Goal: Information Seeking & Learning: Learn about a topic

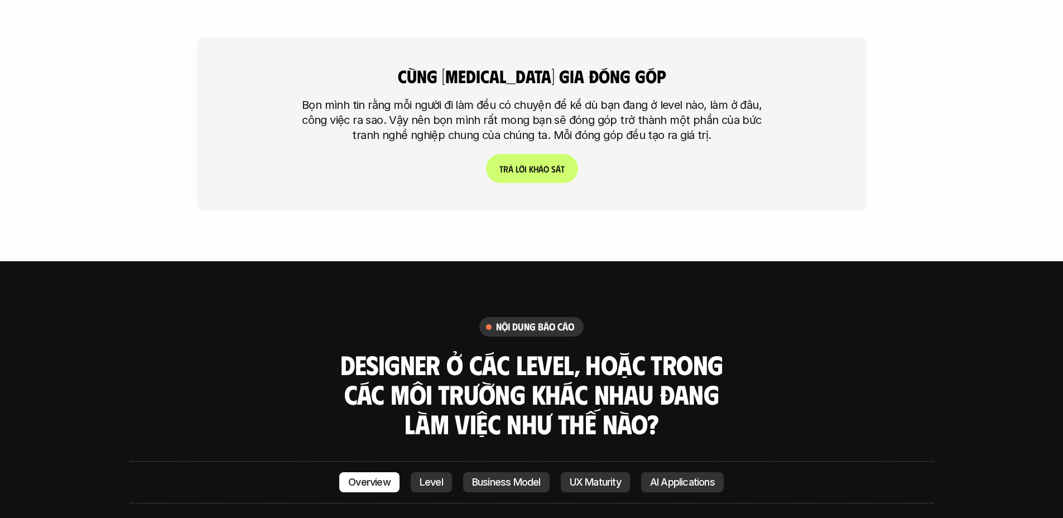
scroll to position [3191, 0]
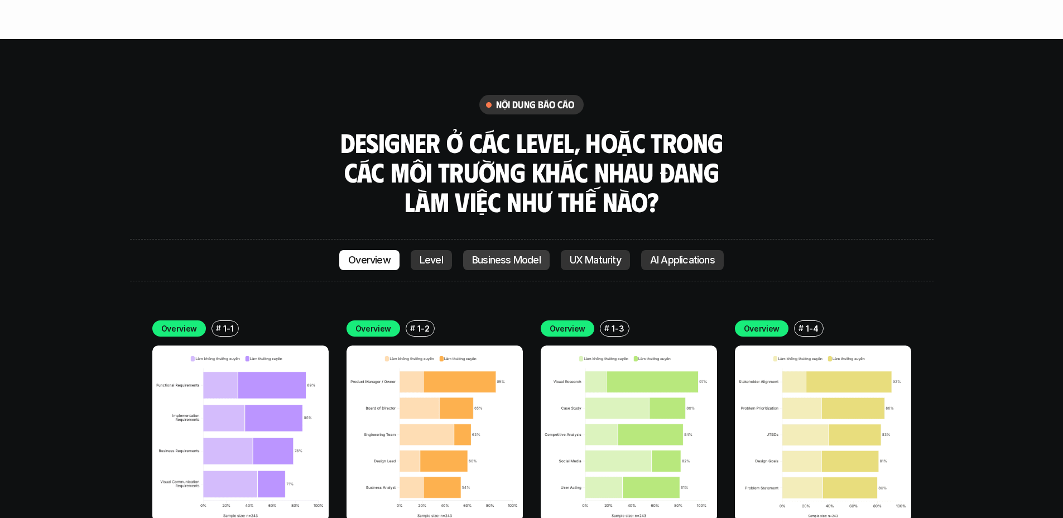
click at [512, 255] on p "Business Model" at bounding box center [506, 260] width 69 height 11
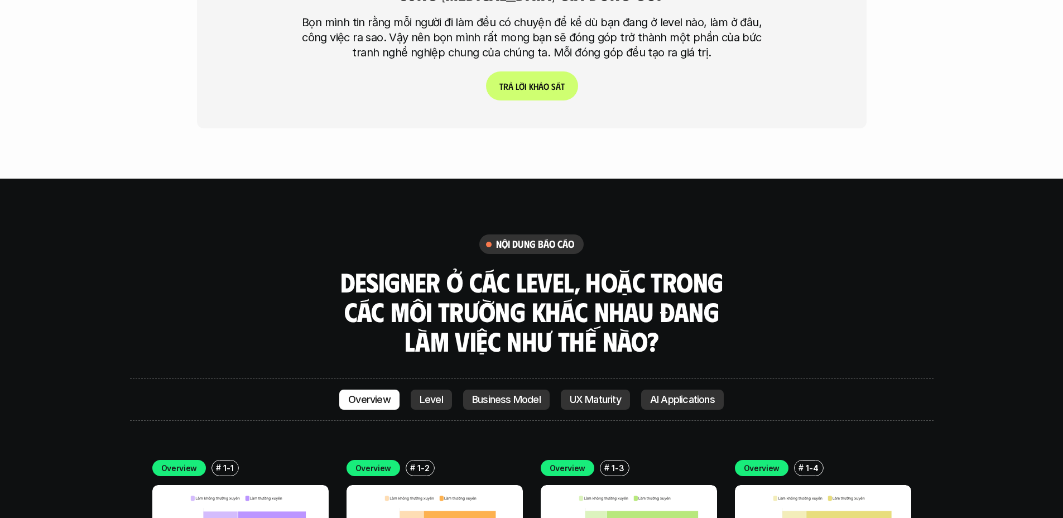
scroll to position [3260, 0]
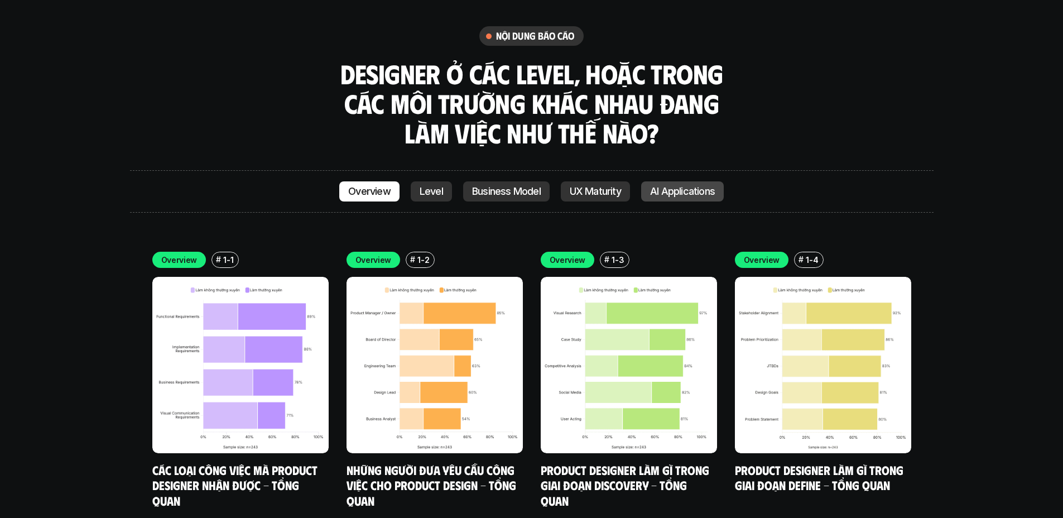
click at [668, 186] on p "AI Applications" at bounding box center [682, 191] width 65 height 11
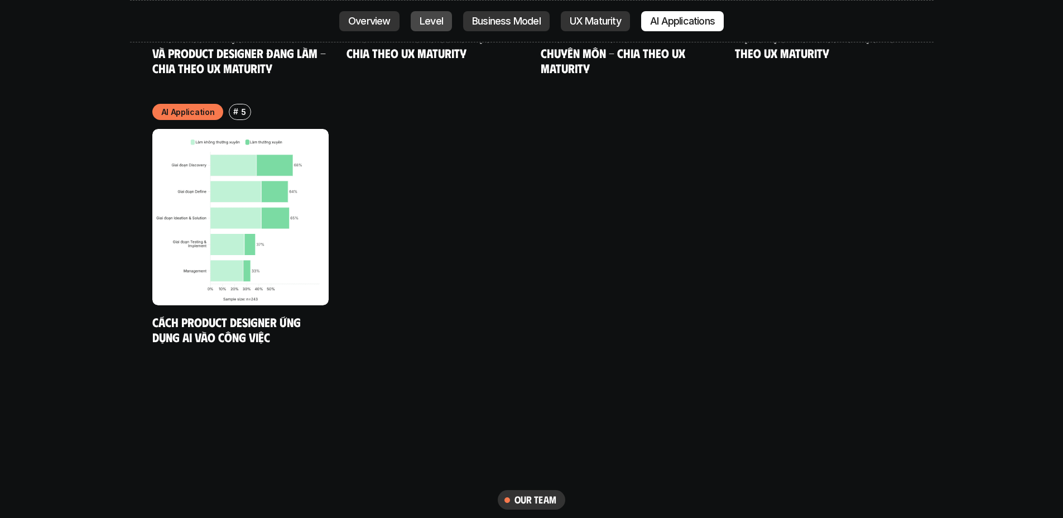
click at [420, 22] on p "Level" at bounding box center [431, 21] width 23 height 11
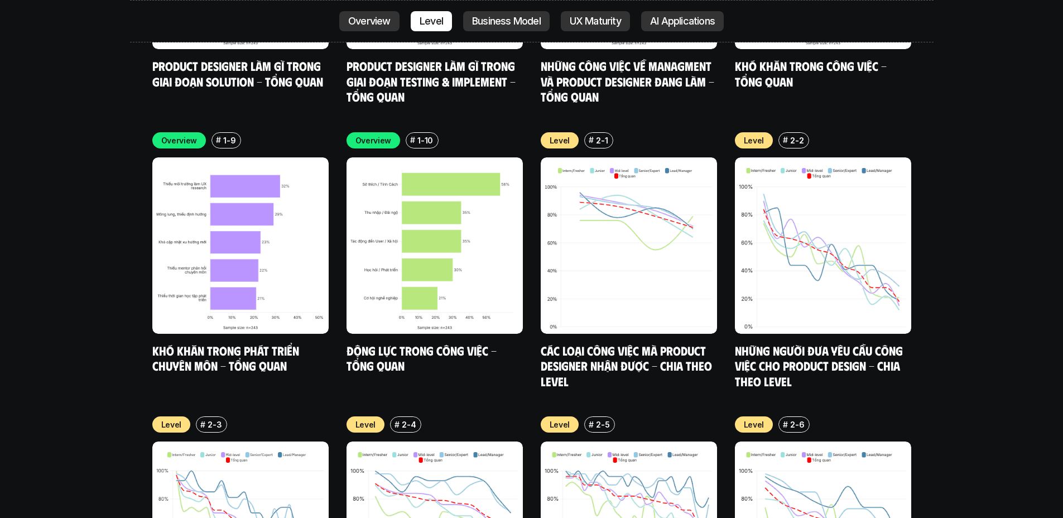
scroll to position [3944, 0]
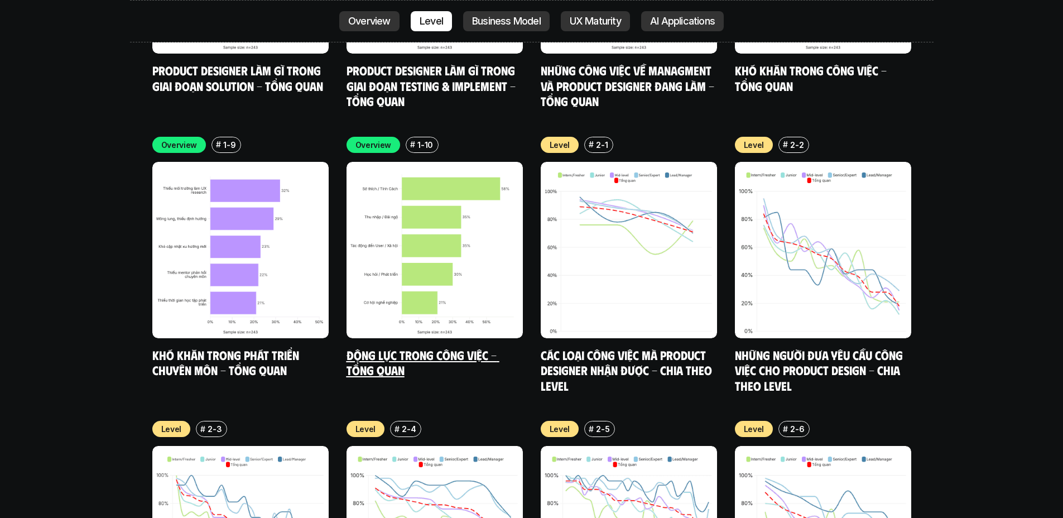
click at [452, 347] on h5 "Động lực trong công việc - Tổng quan" at bounding box center [435, 362] width 176 height 31
click at [480, 162] on img at bounding box center [435, 250] width 176 height 176
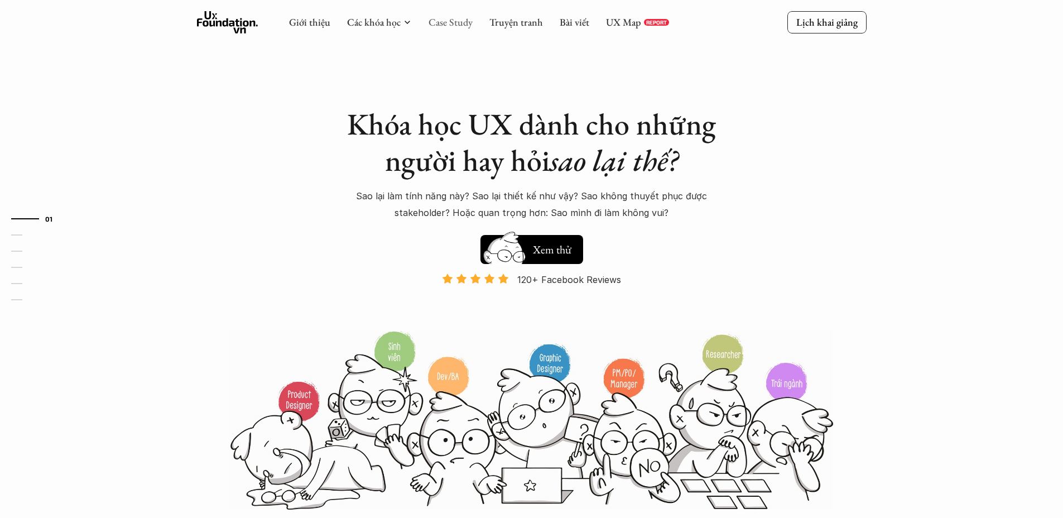
click at [454, 27] on link "Case Study" at bounding box center [451, 22] width 44 height 13
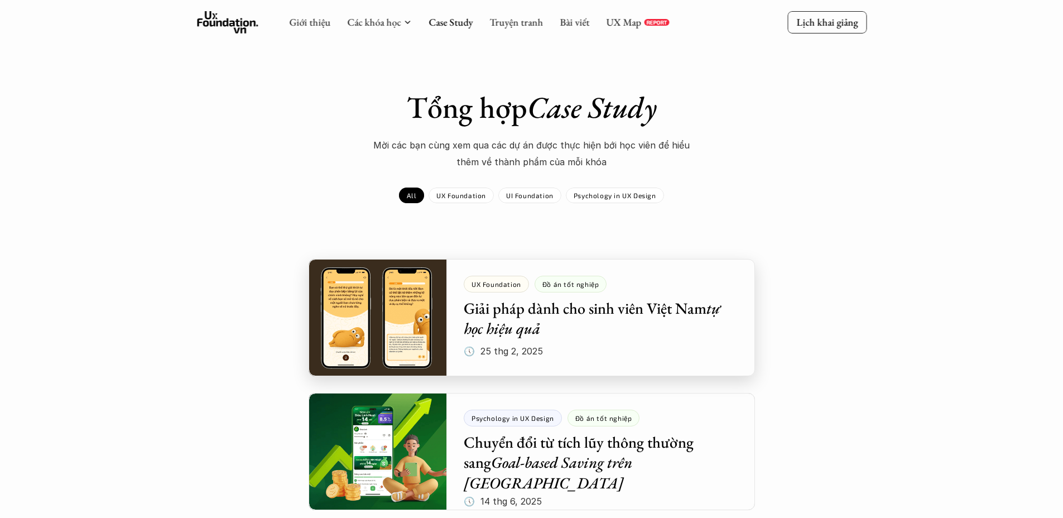
click at [471, 303] on div at bounding box center [532, 317] width 447 height 117
click at [440, 199] on p "UX Foundation" at bounding box center [462, 195] width 50 height 8
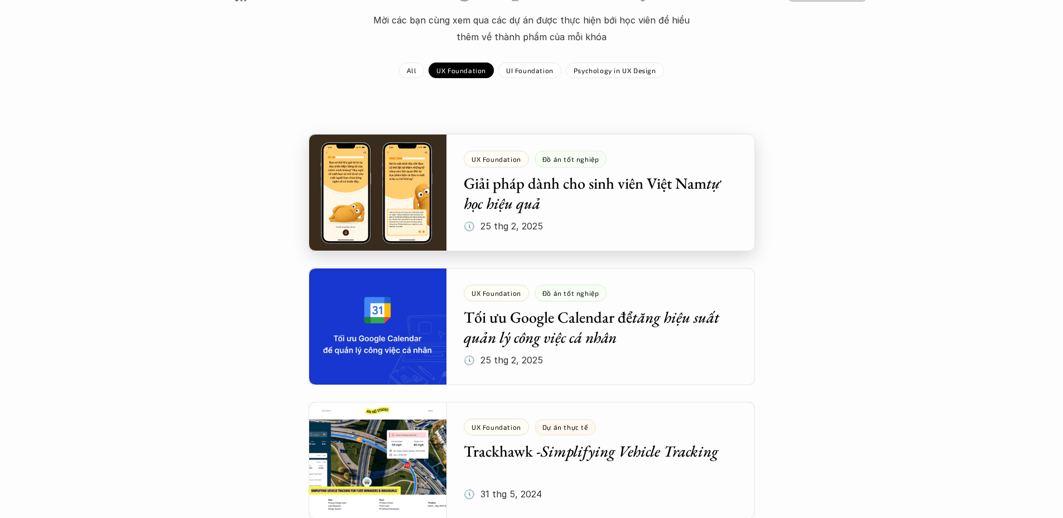
scroll to position [215, 0]
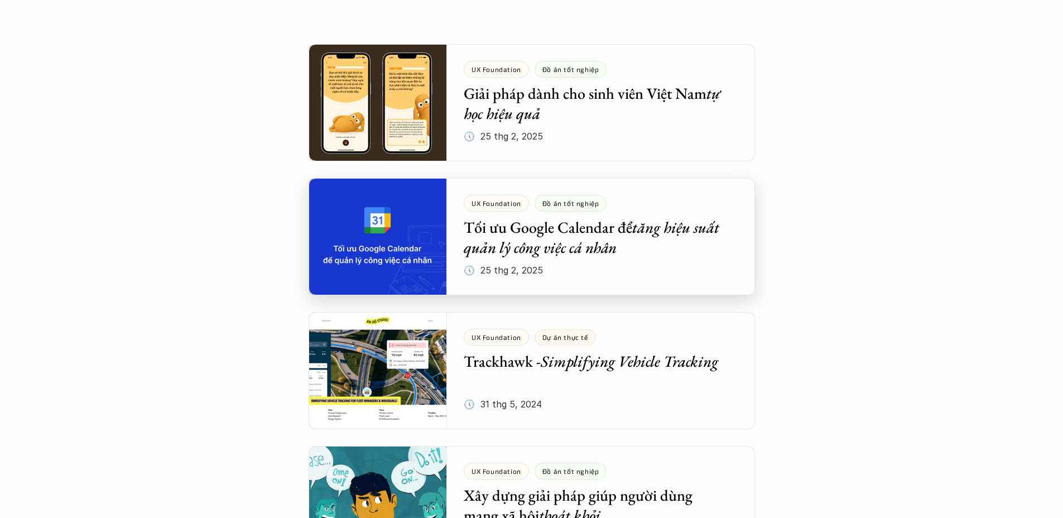
click at [640, 260] on div at bounding box center [532, 236] width 447 height 117
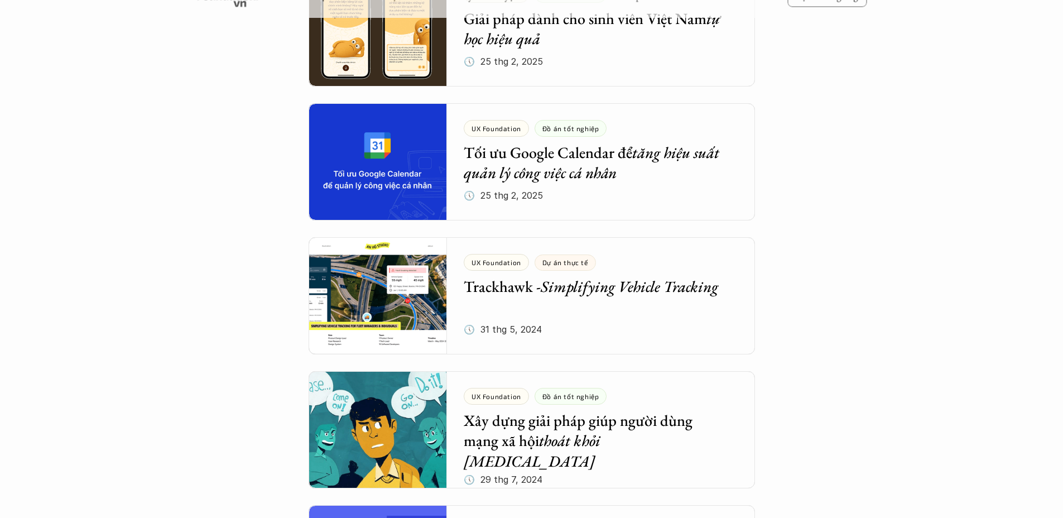
scroll to position [295, 0]
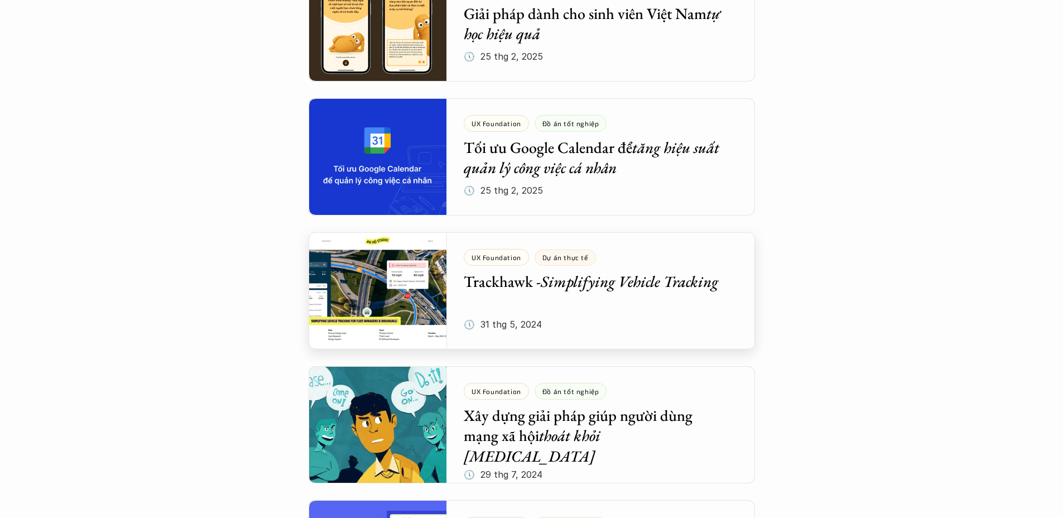
click at [619, 295] on div at bounding box center [532, 290] width 447 height 117
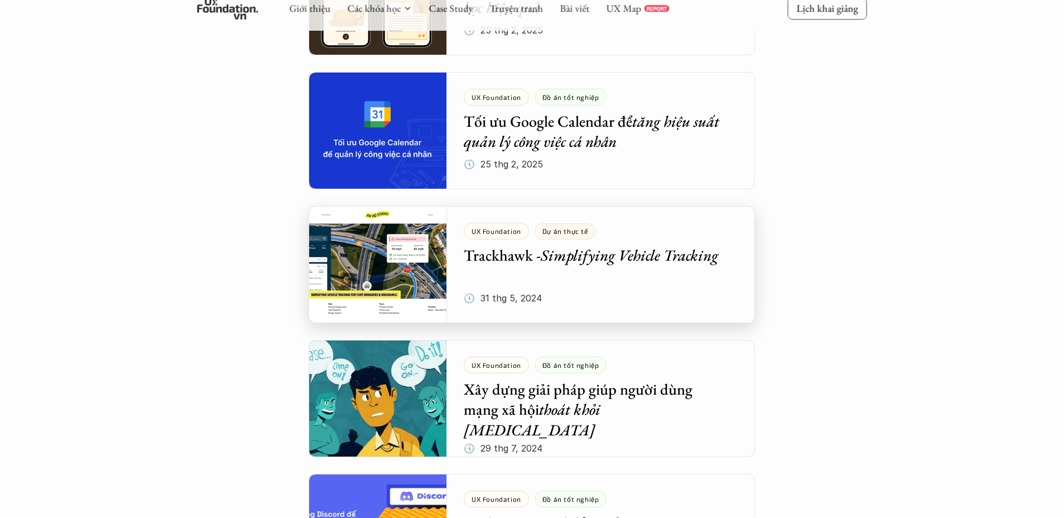
scroll to position [380, 0]
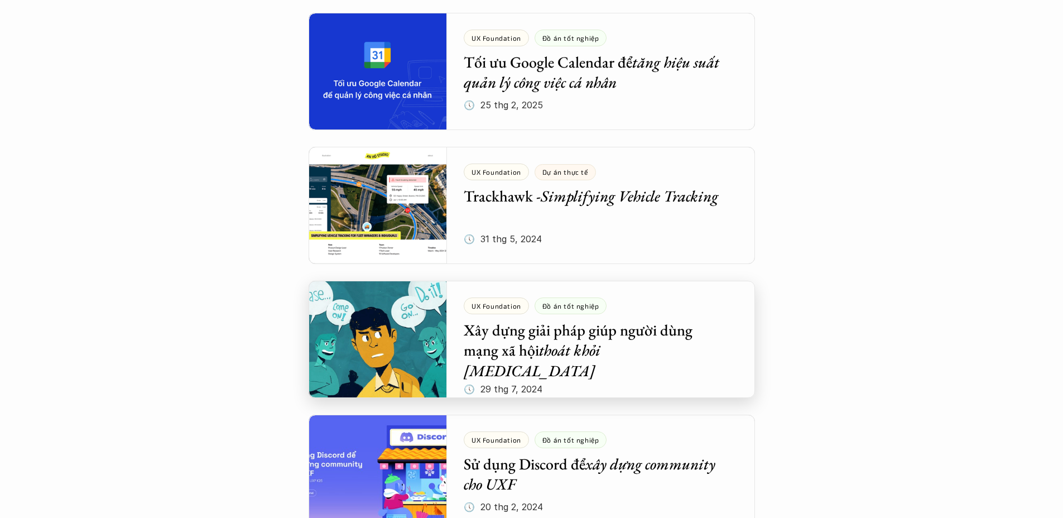
click at [648, 335] on div at bounding box center [532, 339] width 447 height 117
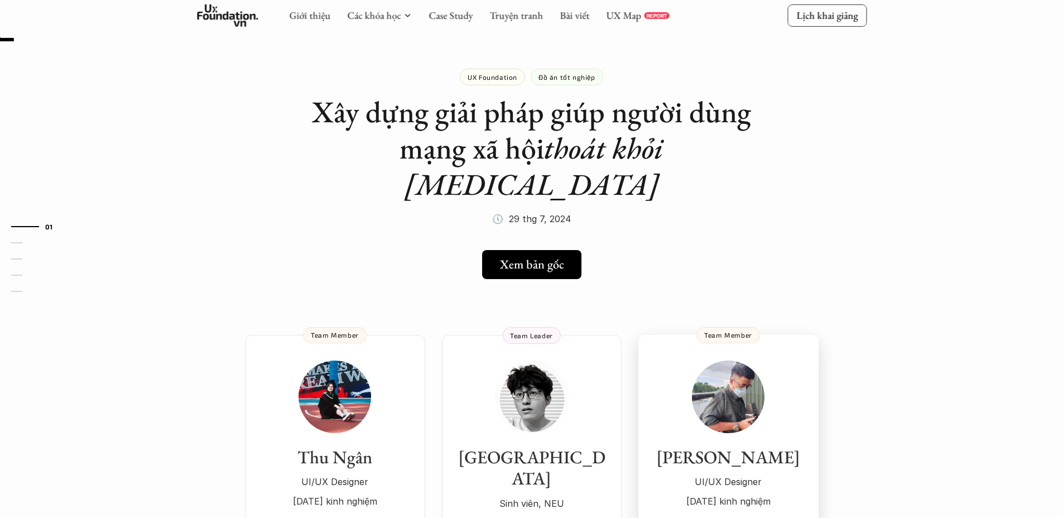
scroll to position [21, 0]
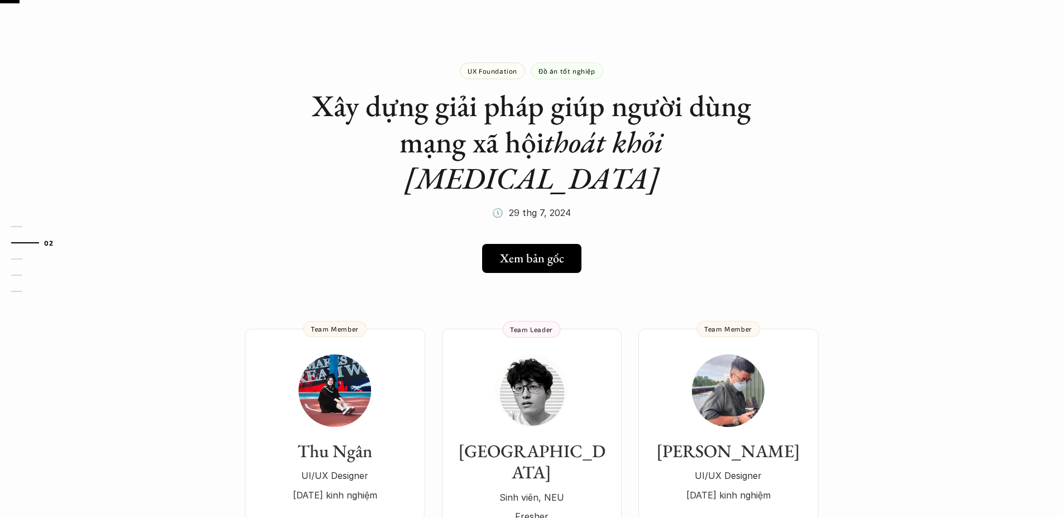
drag, startPoint x: 1005, startPoint y: 270, endPoint x: 1005, endPoint y: 263, distance: 6.7
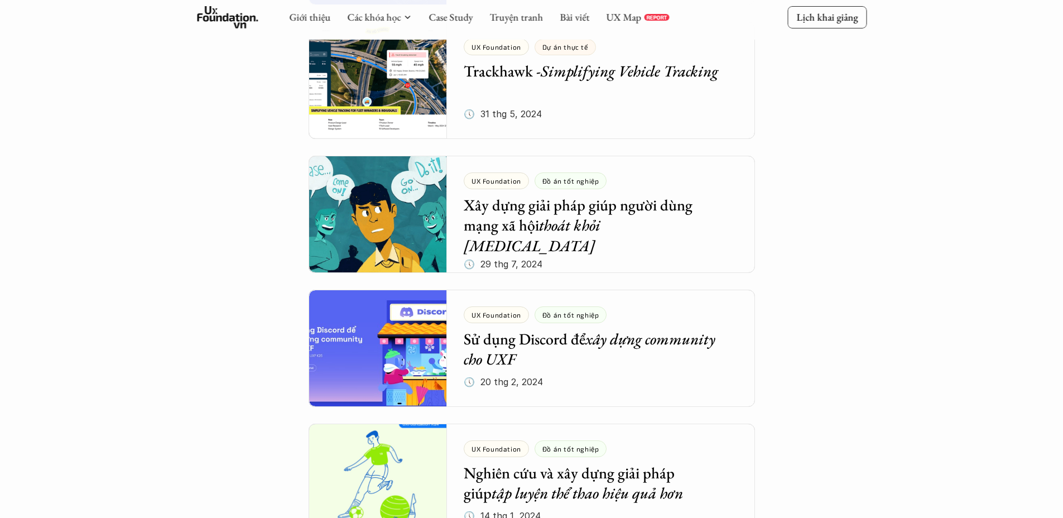
scroll to position [513, 0]
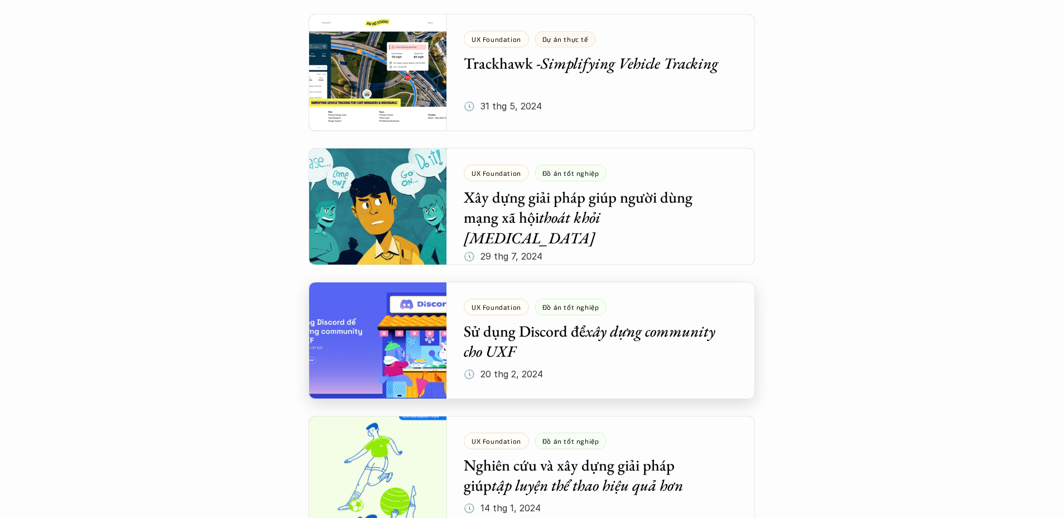
click at [654, 377] on div at bounding box center [532, 340] width 447 height 117
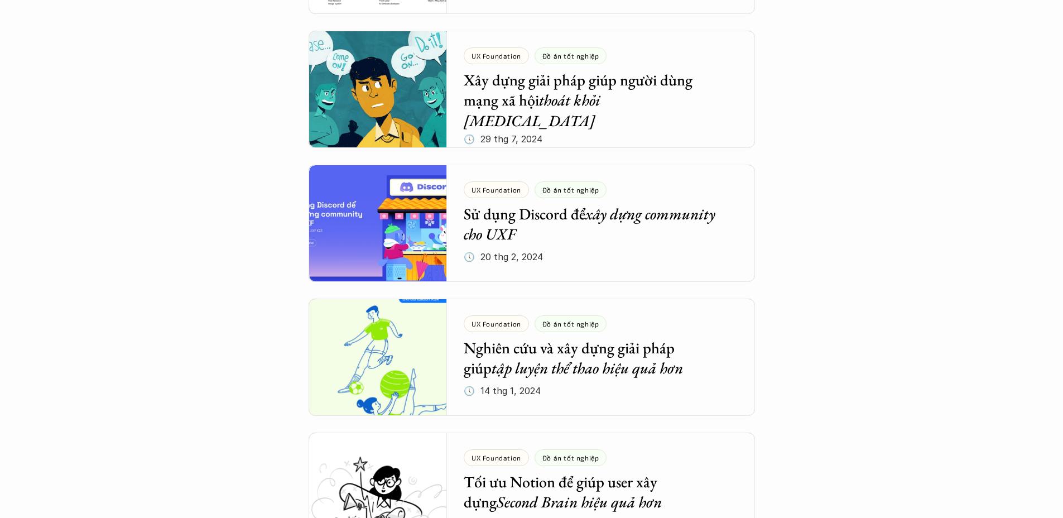
scroll to position [632, 0]
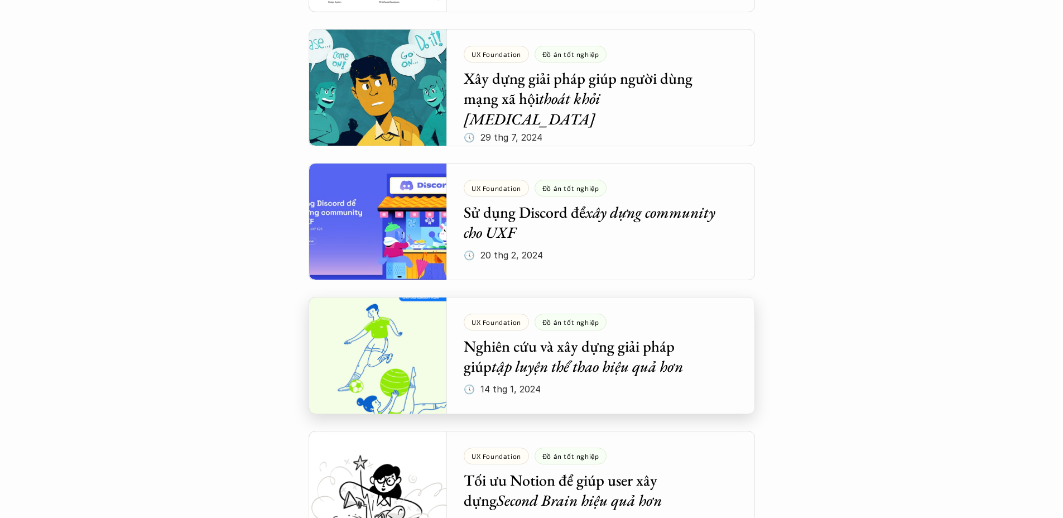
click at [679, 391] on div at bounding box center [532, 355] width 447 height 117
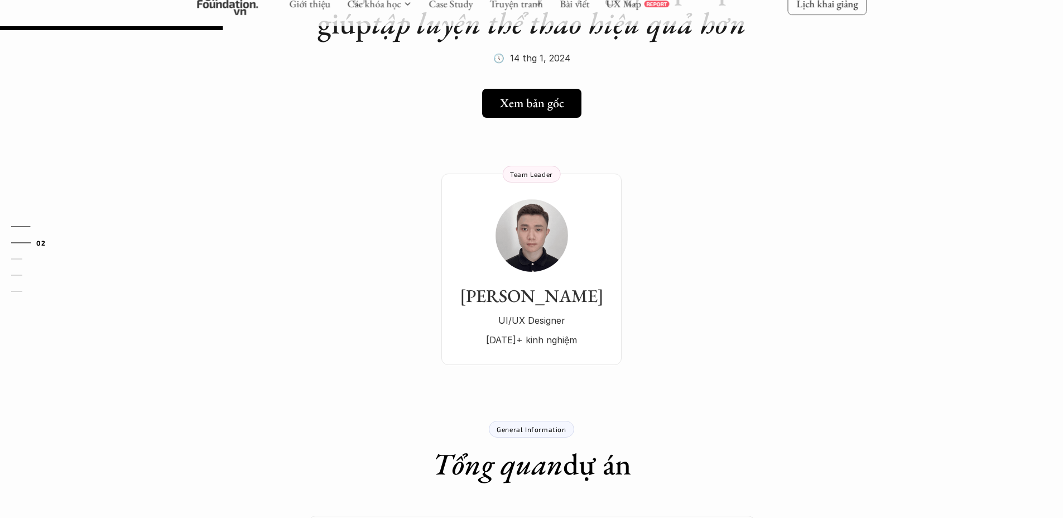
scroll to position [238, 0]
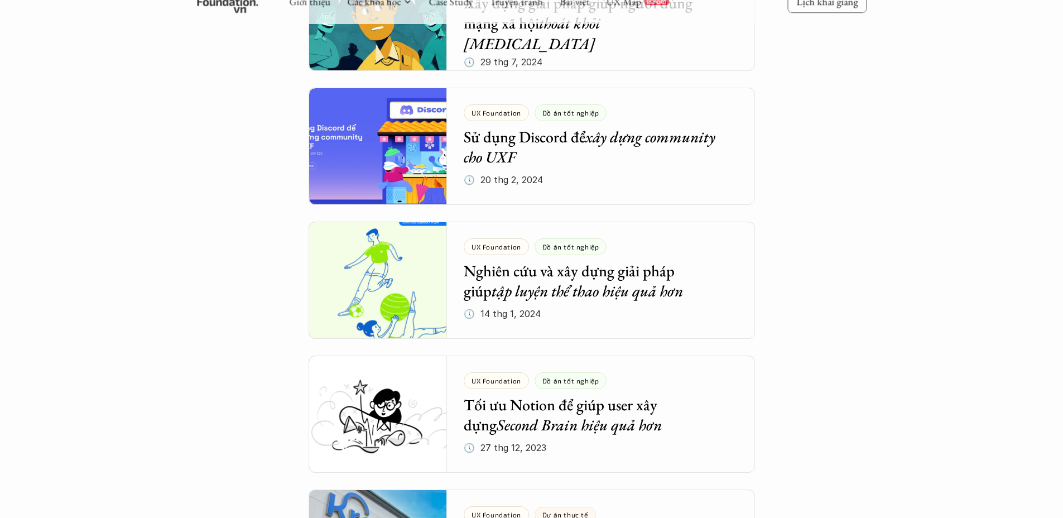
scroll to position [711, 0]
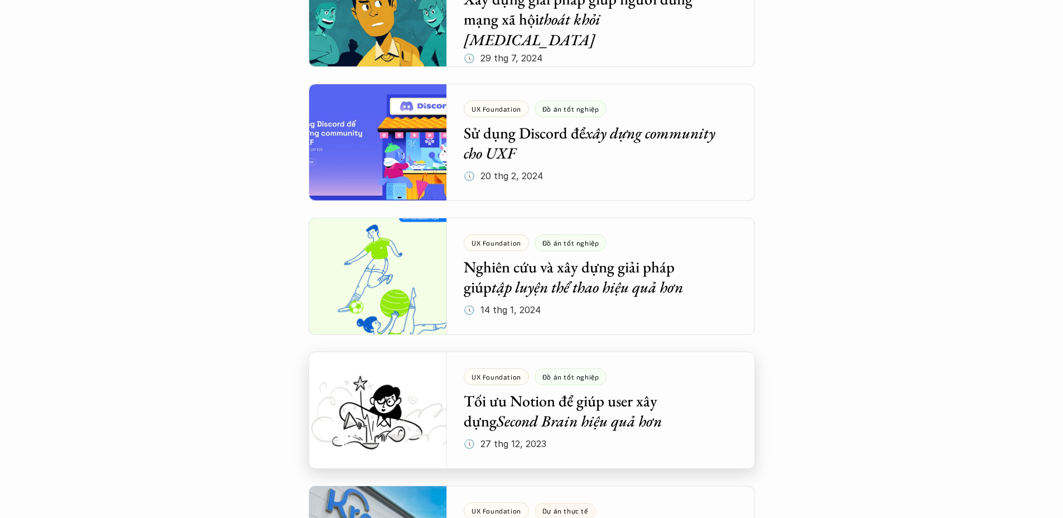
click at [621, 436] on div at bounding box center [532, 410] width 447 height 117
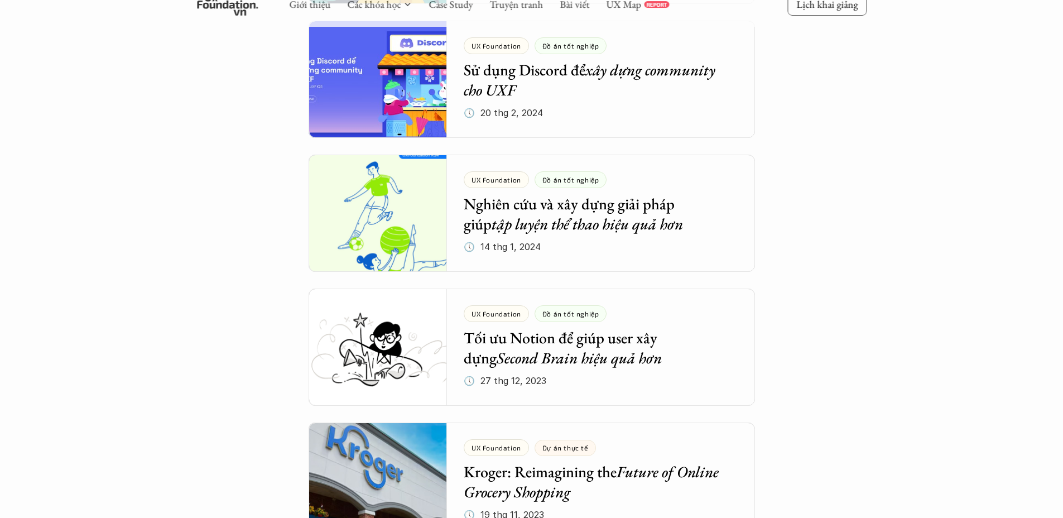
scroll to position [779, 0]
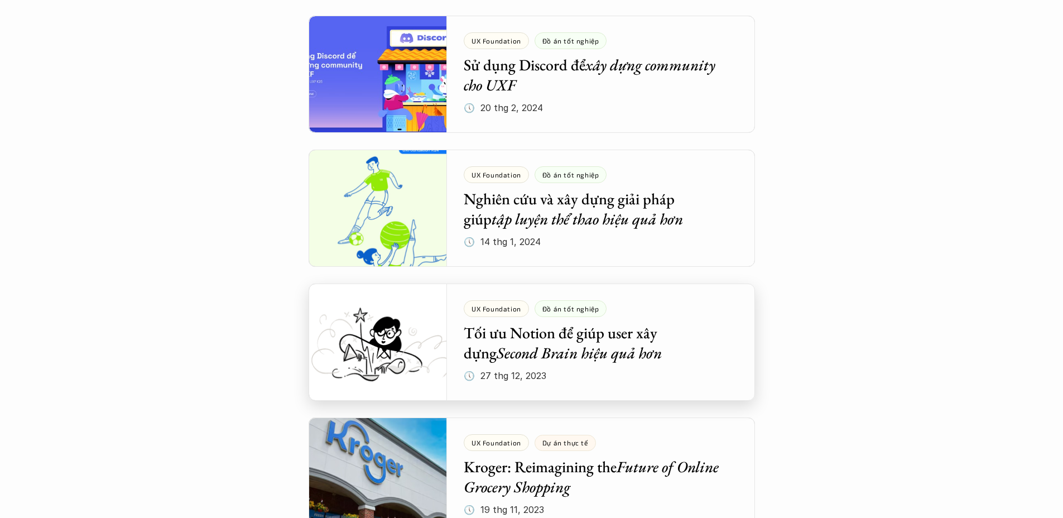
click at [684, 354] on div at bounding box center [532, 342] width 447 height 117
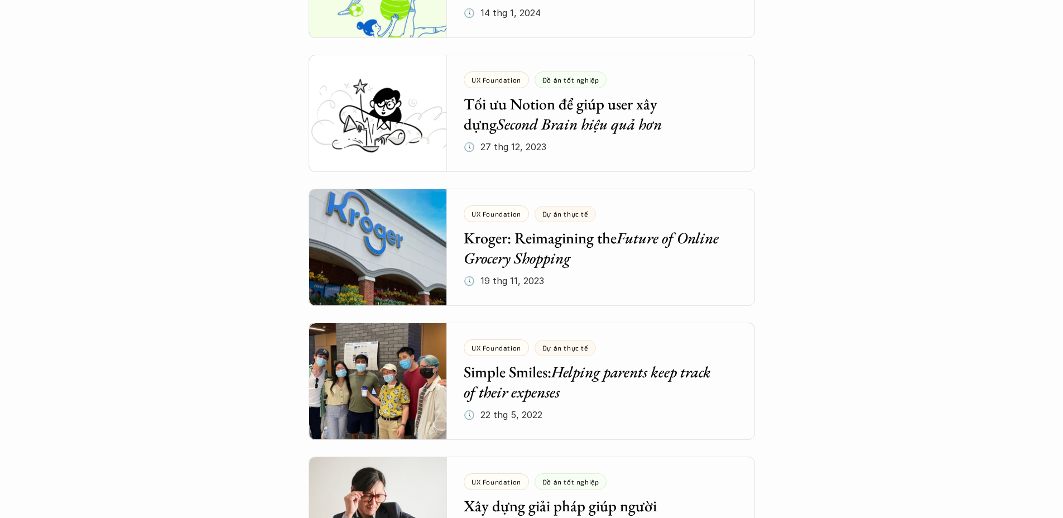
scroll to position [1089, 0]
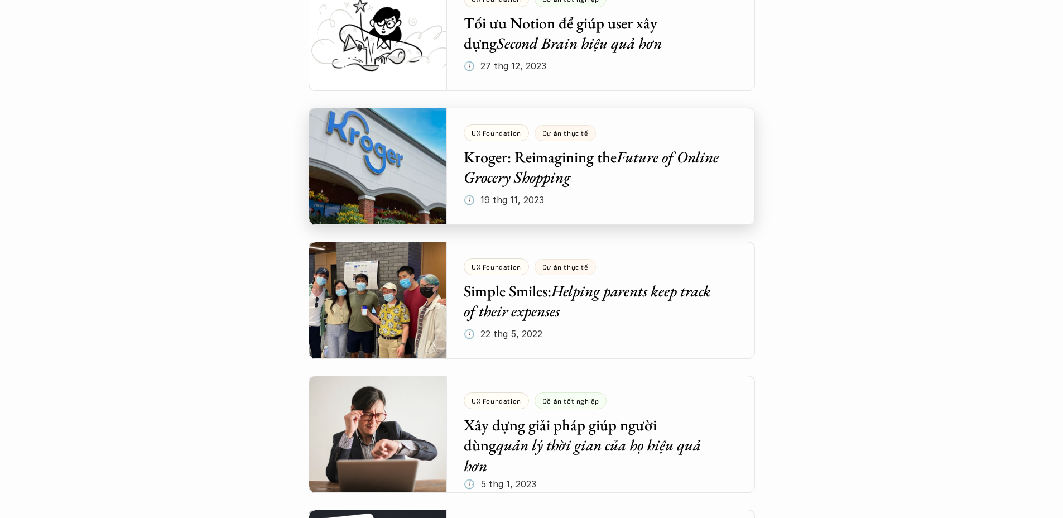
click at [659, 180] on div at bounding box center [532, 166] width 447 height 117
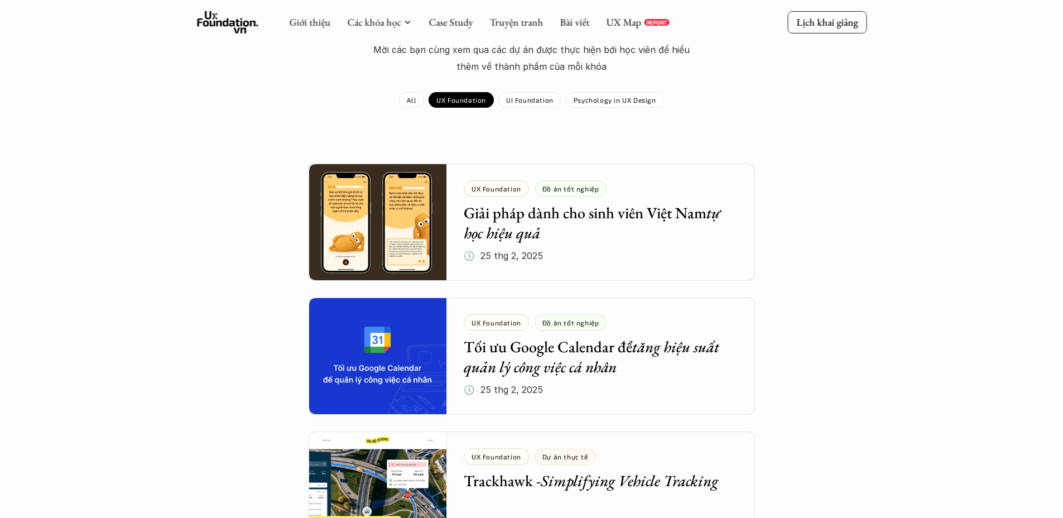
scroll to position [95, 0]
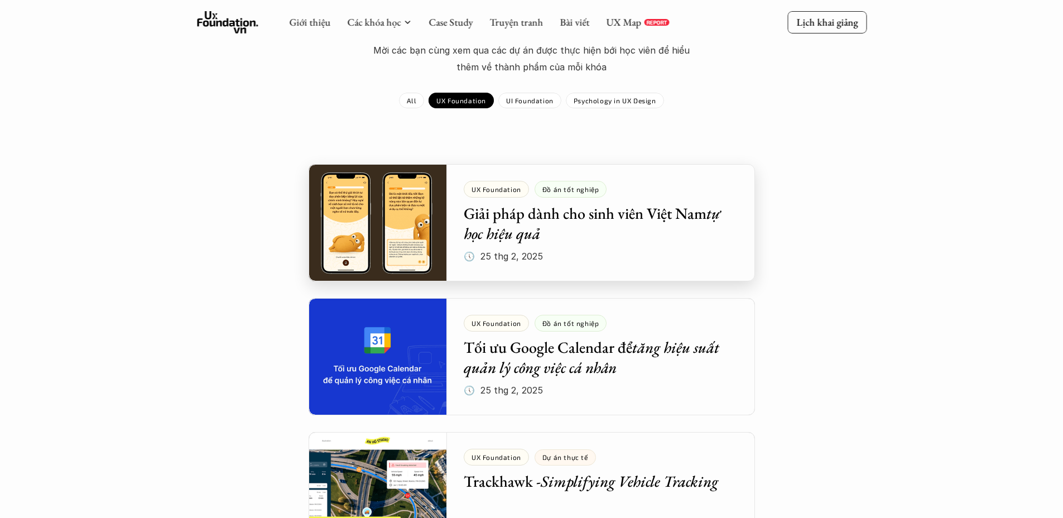
click at [596, 232] on div at bounding box center [532, 222] width 447 height 117
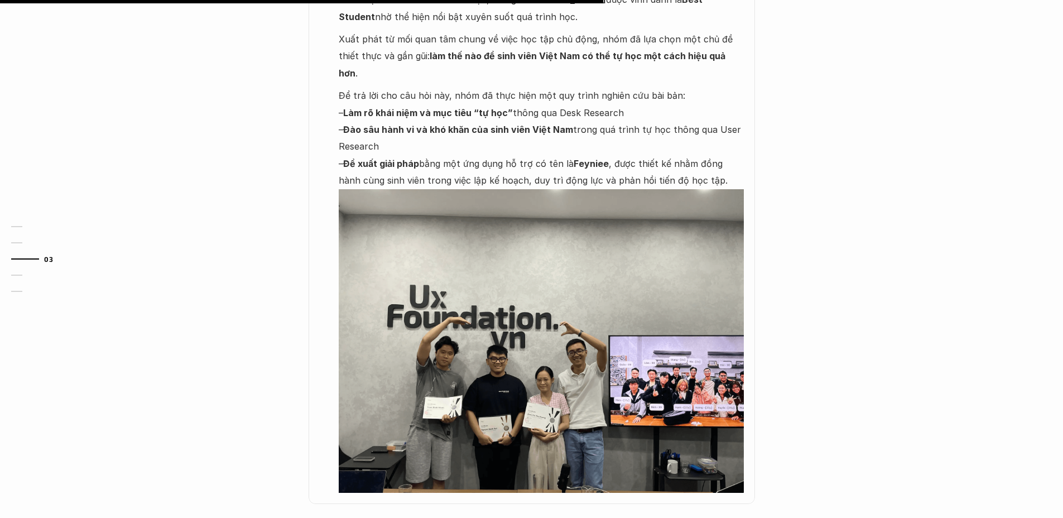
scroll to position [729, 0]
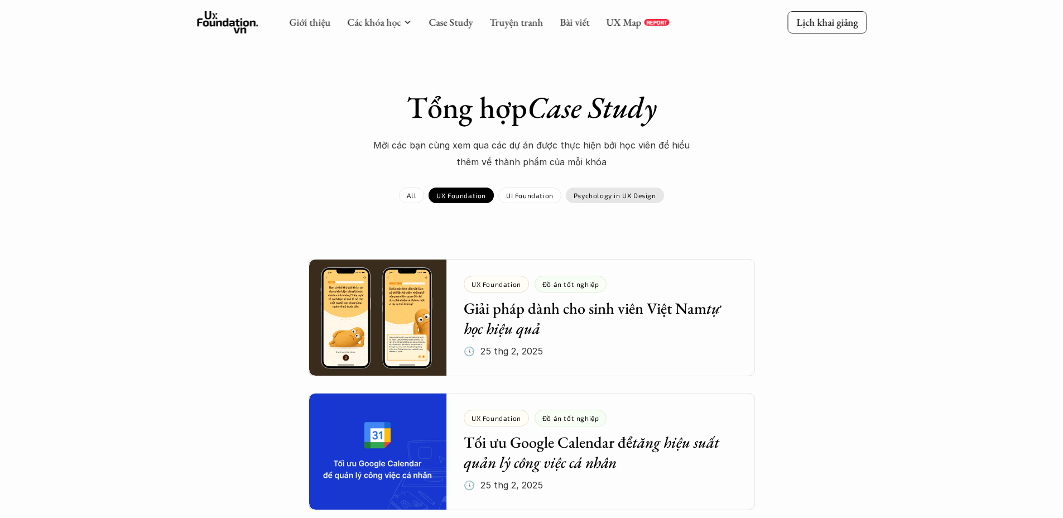
click at [600, 200] on div "Psychology in UX Design" at bounding box center [615, 196] width 98 height 16
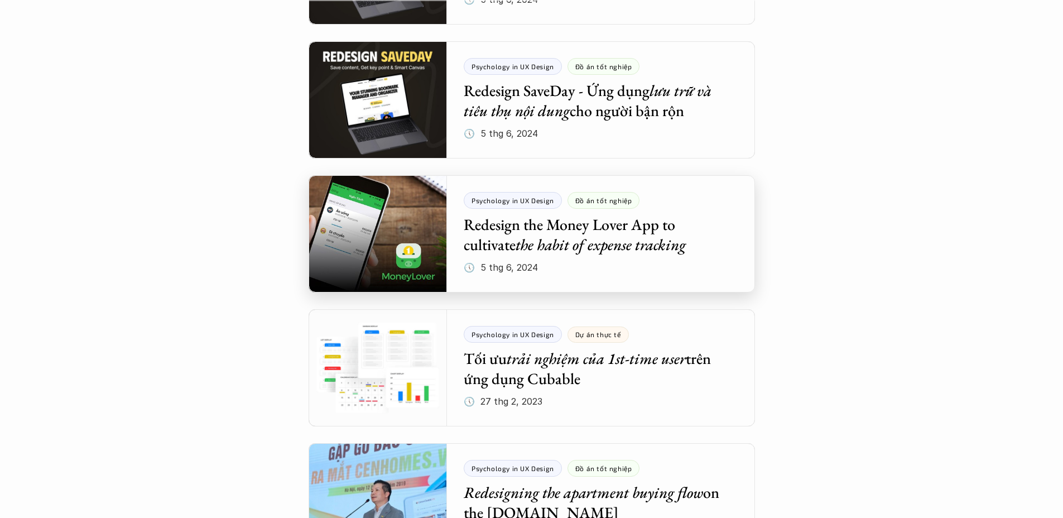
scroll to position [123, 0]
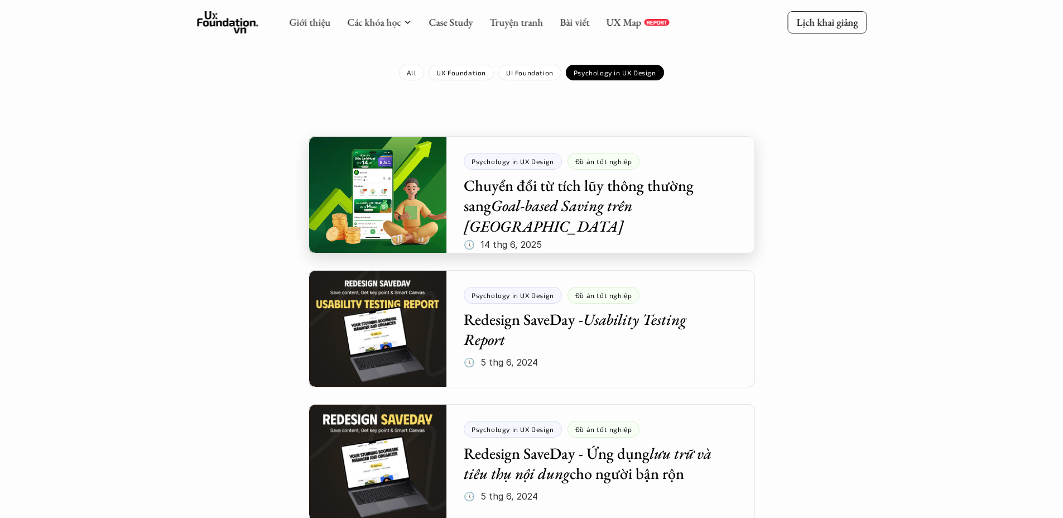
click at [588, 207] on div at bounding box center [532, 194] width 447 height 117
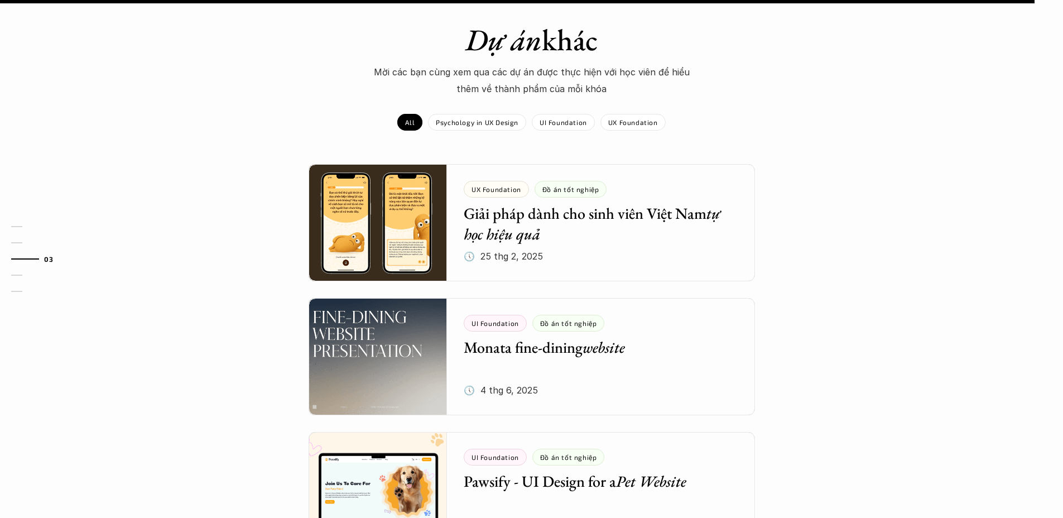
scroll to position [1210, 0]
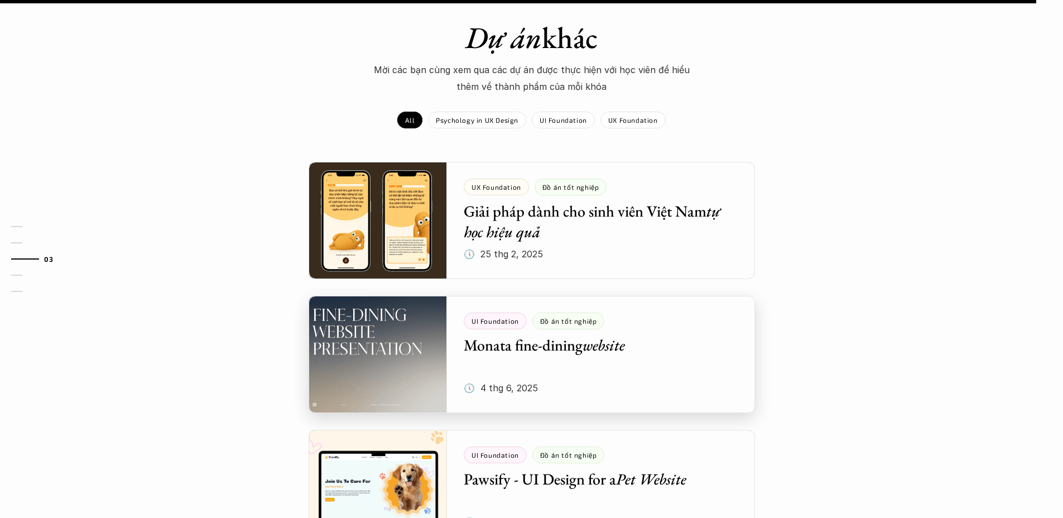
click at [678, 296] on div at bounding box center [532, 354] width 447 height 117
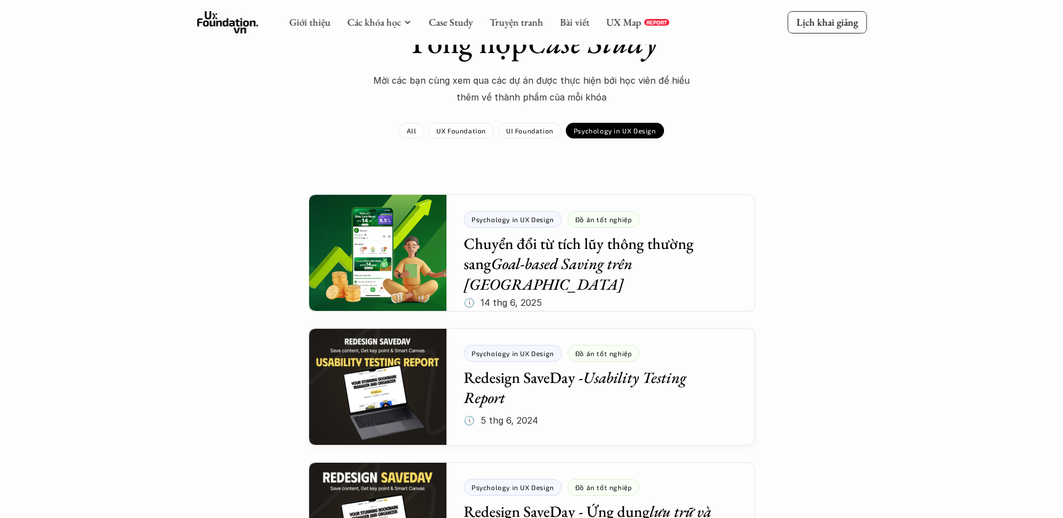
scroll to position [25, 0]
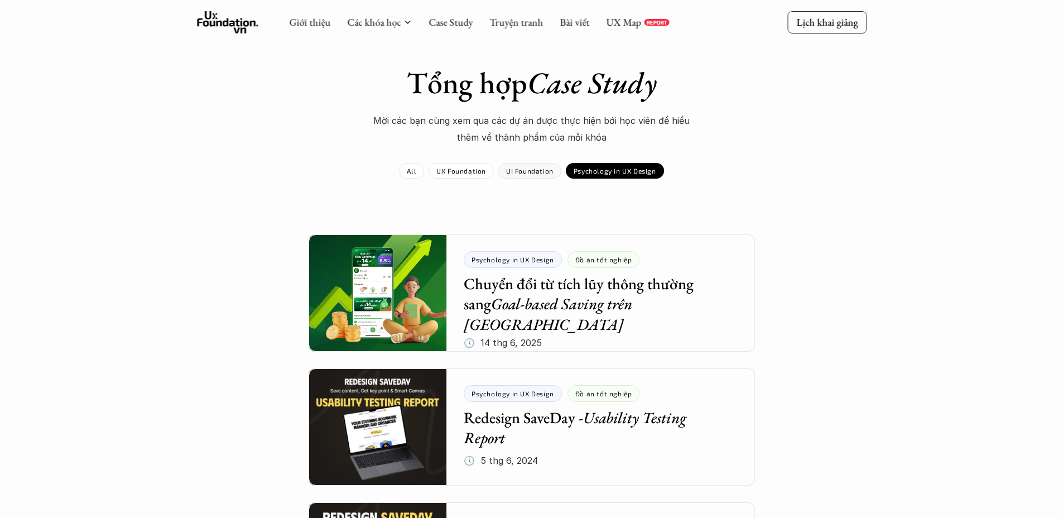
click at [525, 165] on div "UI Foundation" at bounding box center [530, 171] width 63 height 16
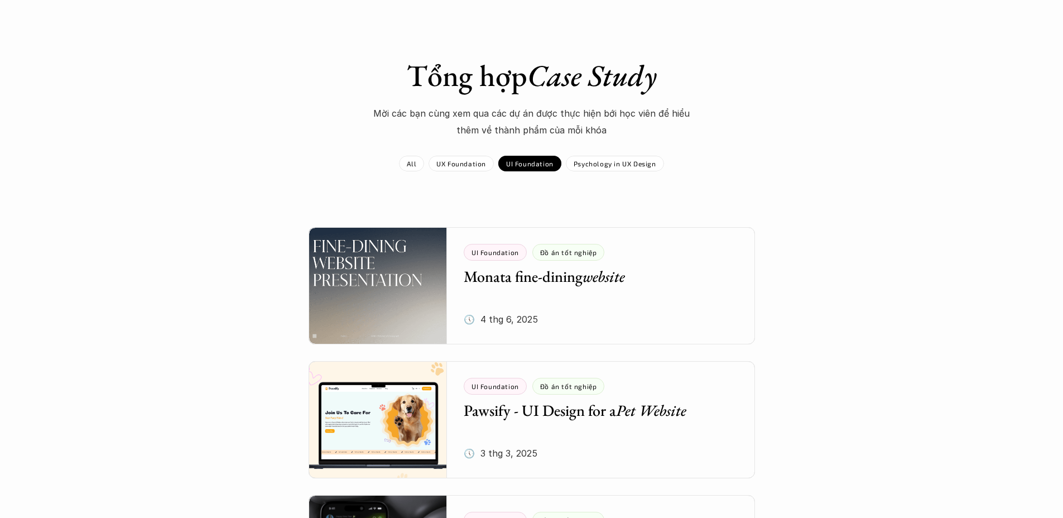
scroll to position [40, 0]
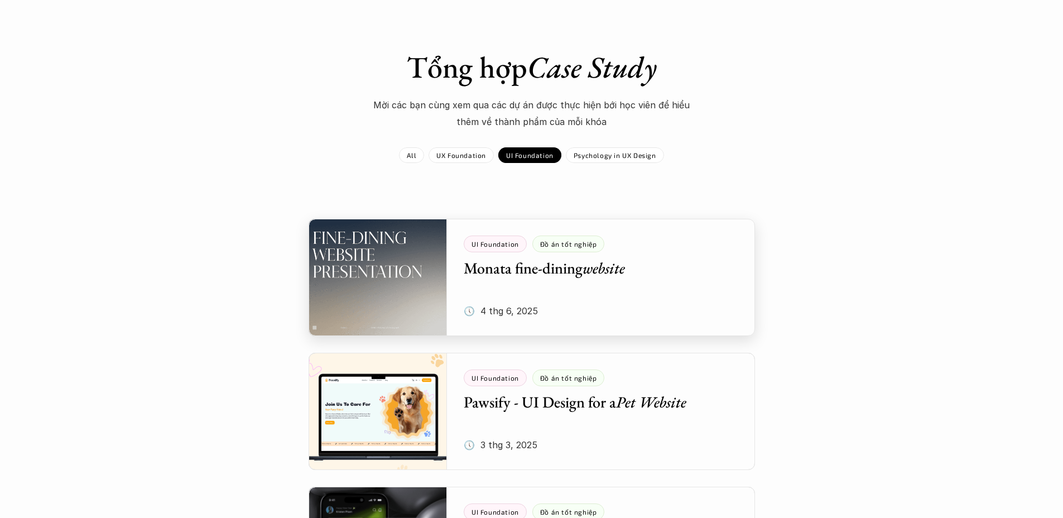
click at [664, 238] on div at bounding box center [532, 277] width 447 height 117
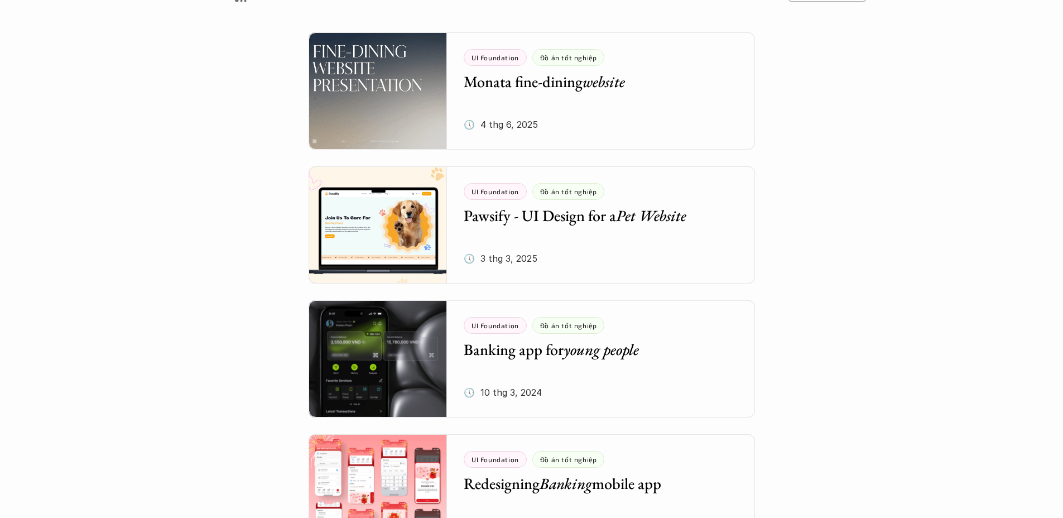
scroll to position [231, 0]
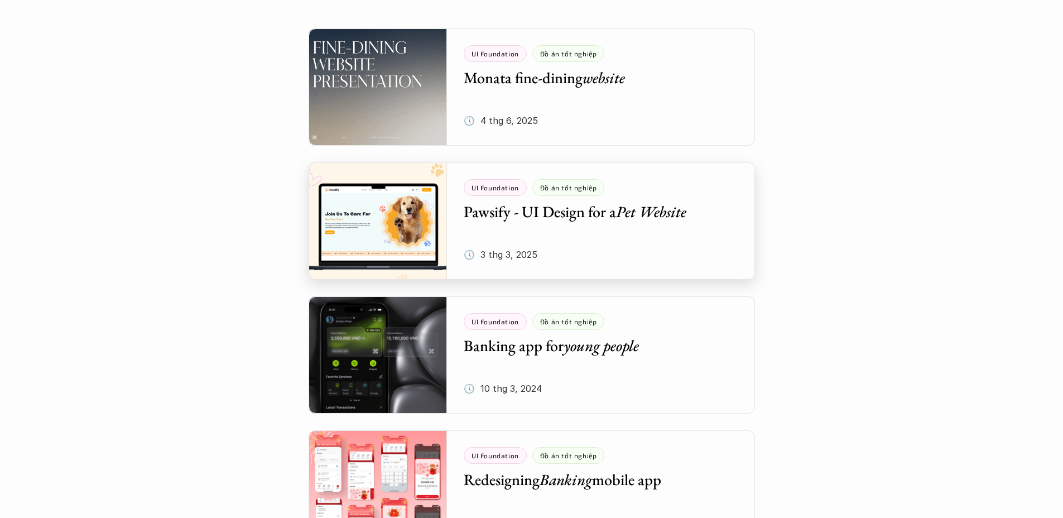
click at [628, 240] on div at bounding box center [532, 220] width 447 height 117
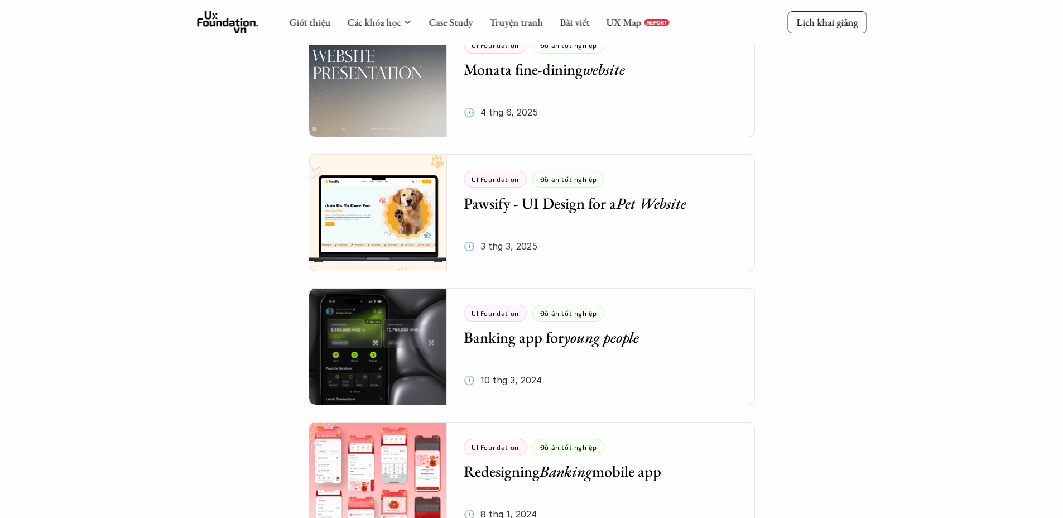
scroll to position [248, 0]
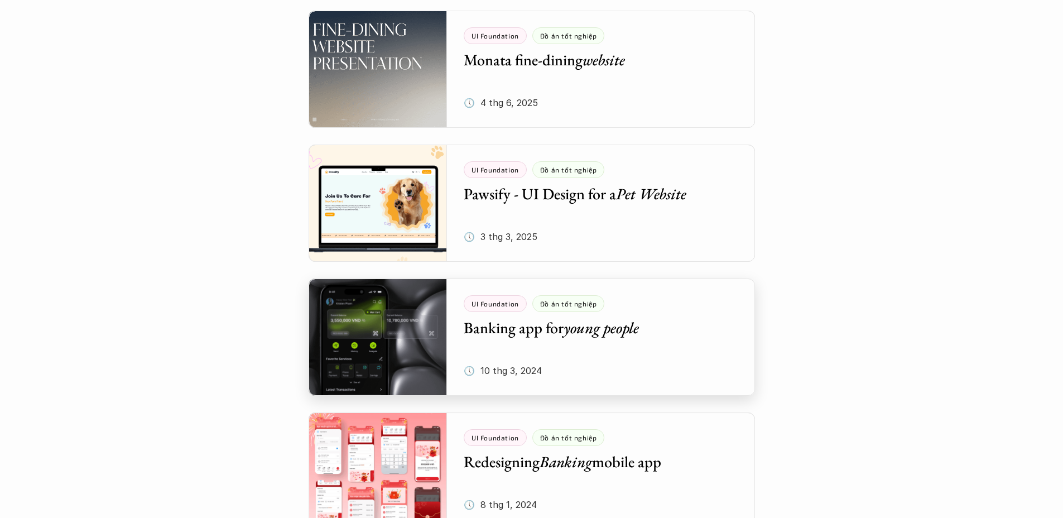
click at [651, 316] on div at bounding box center [532, 337] width 447 height 117
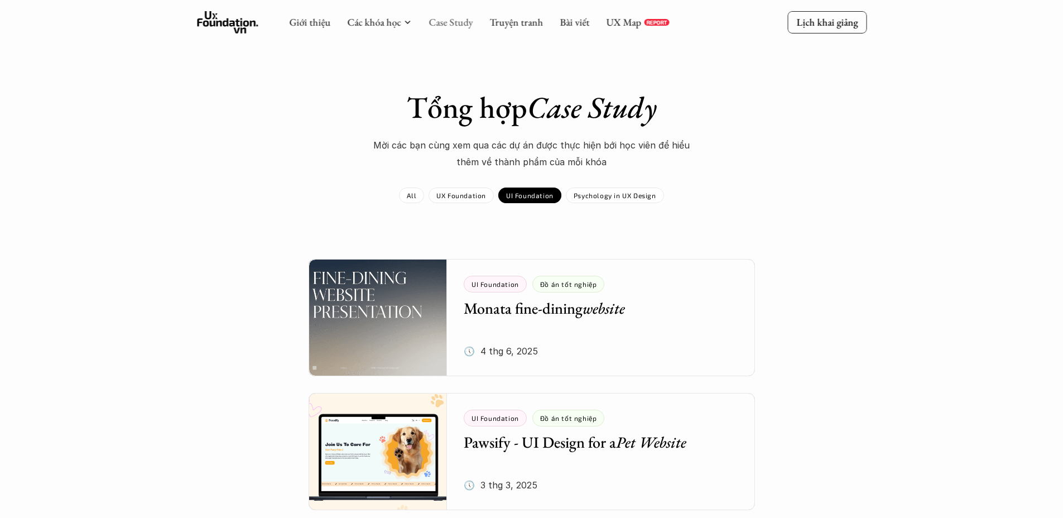
click at [448, 26] on link "Case Study" at bounding box center [451, 22] width 44 height 13
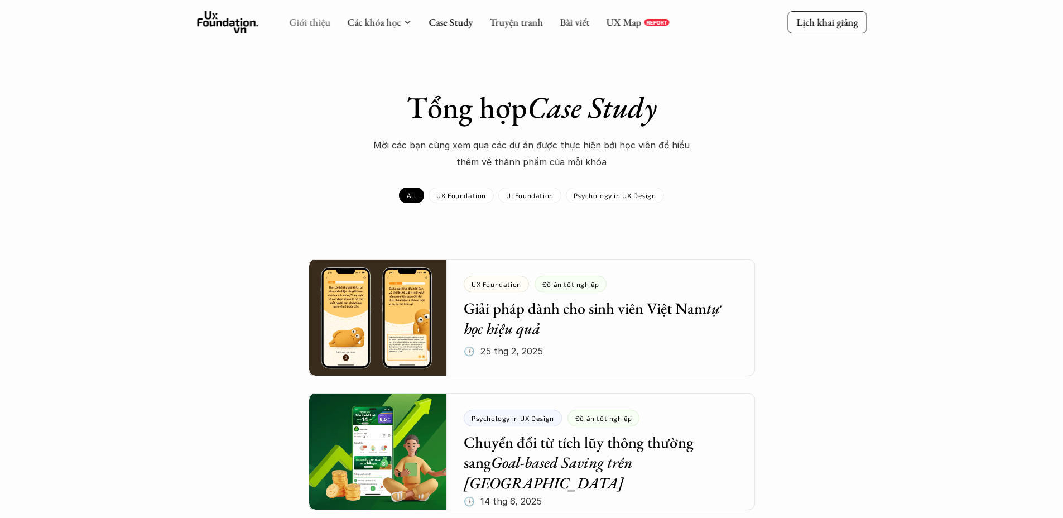
click at [303, 16] on link "Giới thiệu" at bounding box center [309, 22] width 41 height 13
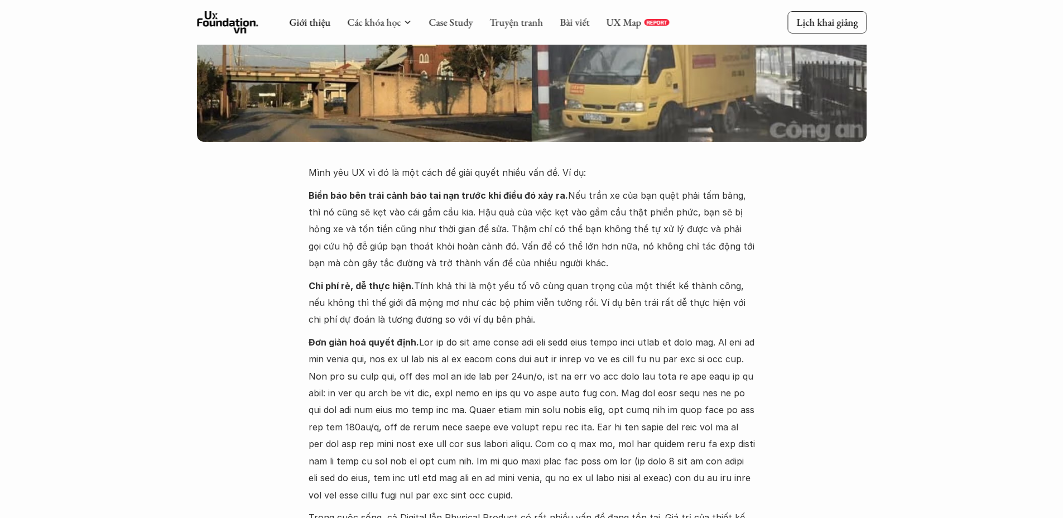
scroll to position [130, 0]
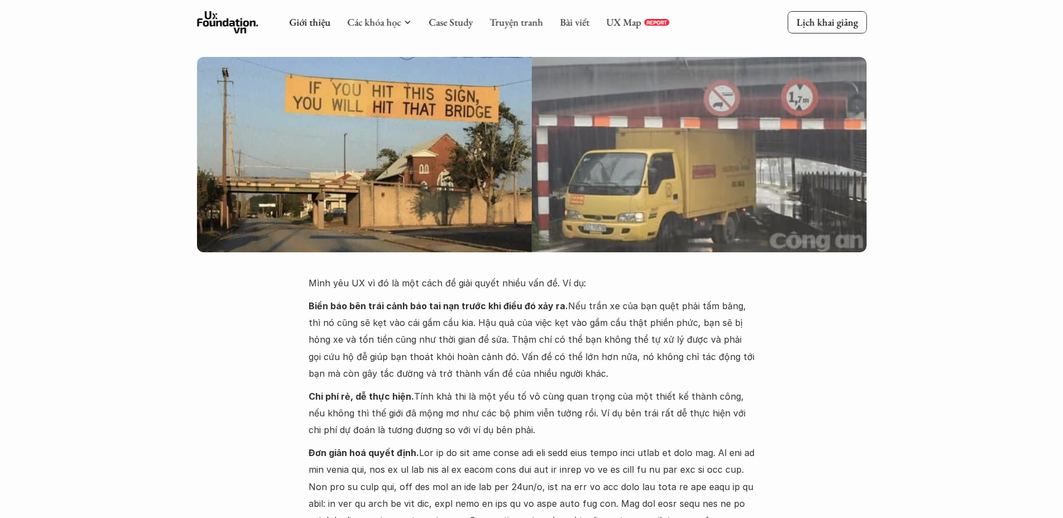
click at [220, 12] on icon at bounding box center [227, 22] width 61 height 22
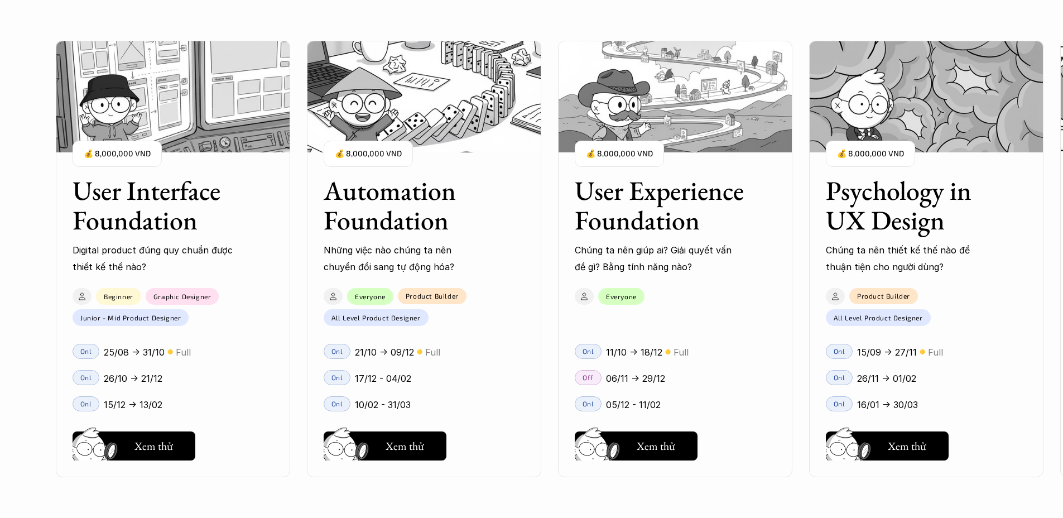
scroll to position [1042, 0]
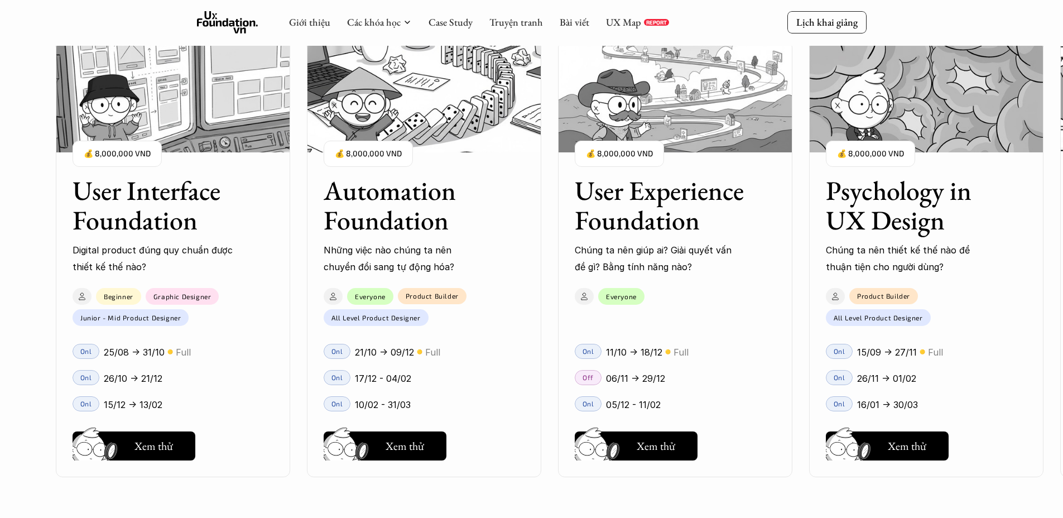
click at [454, 242] on p "Những việc nào chúng ta nên chuyển đổi sang tự động hóa?" at bounding box center [405, 259] width 162 height 34
click at [427, 448] on button "Hay thôi Xem thử" at bounding box center [385, 446] width 123 height 29
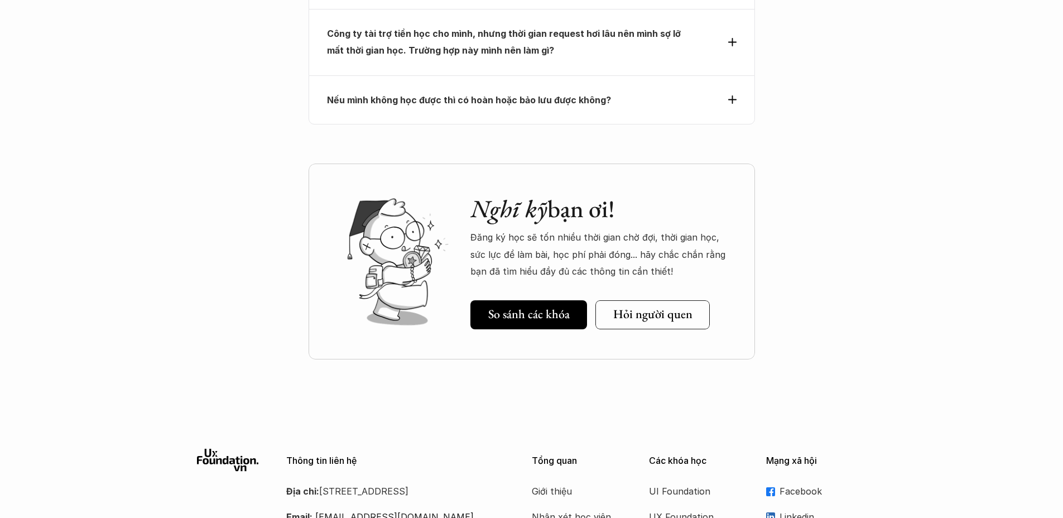
scroll to position [4492, 0]
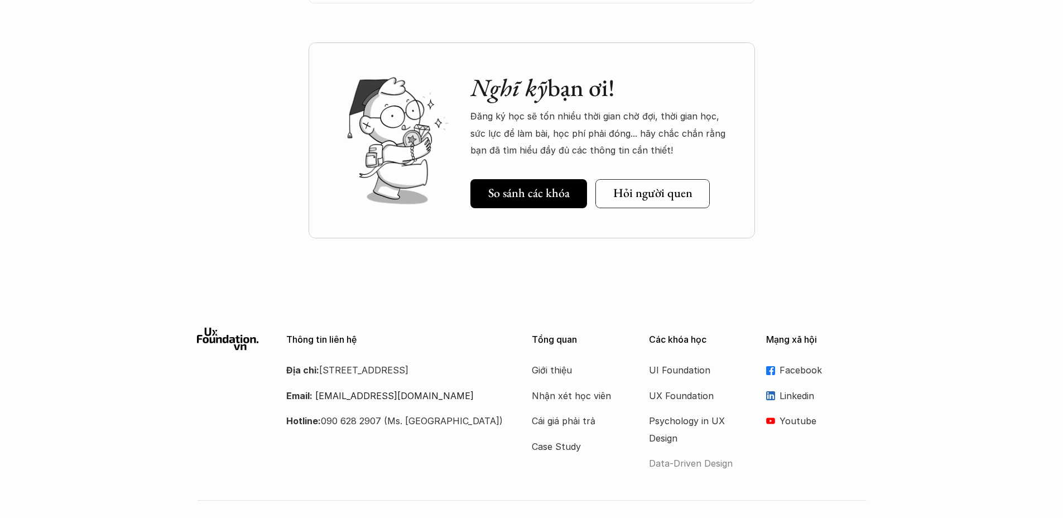
click at [675, 455] on p "Data-Driven Design" at bounding box center [693, 463] width 89 height 17
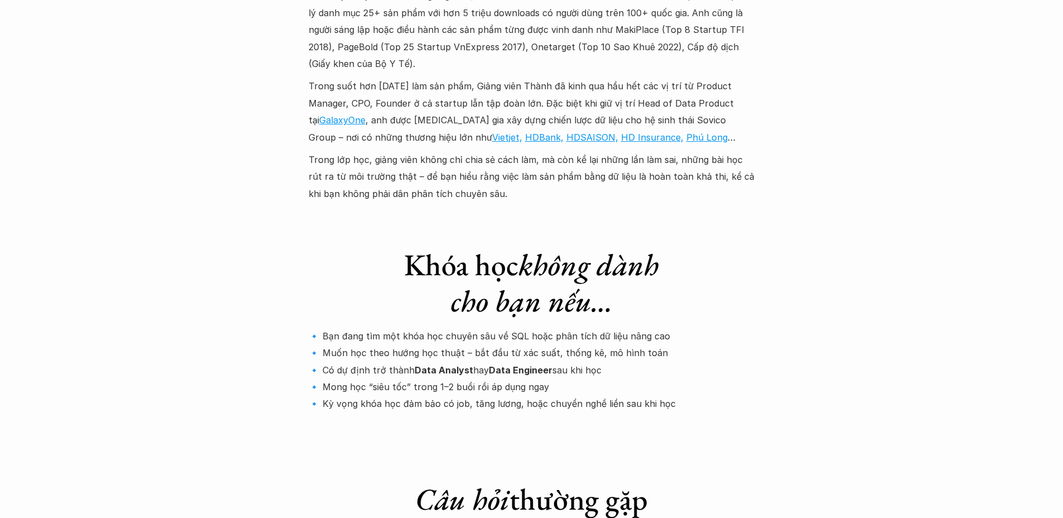
scroll to position [3469, 0]
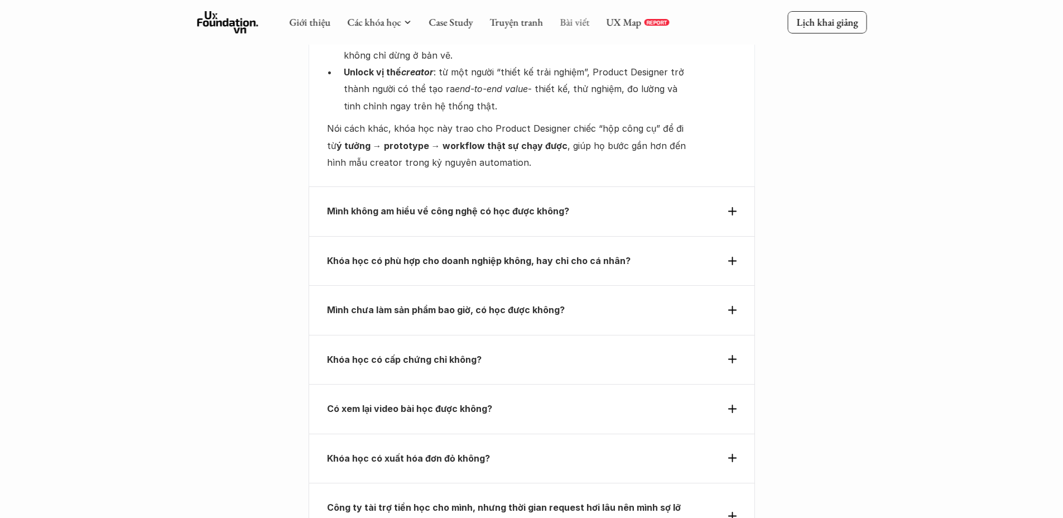
scroll to position [3698, 0]
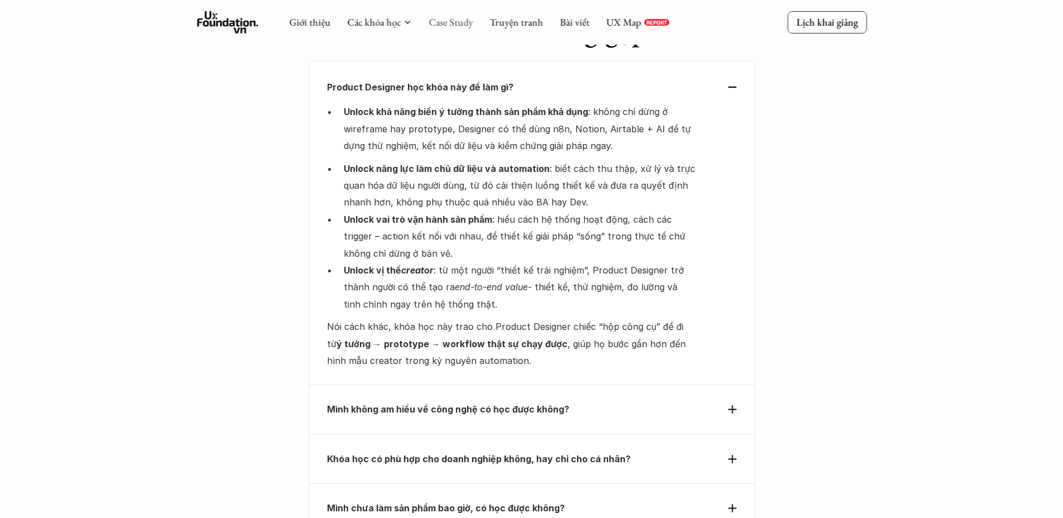
click at [446, 26] on link "Case Study" at bounding box center [451, 22] width 44 height 13
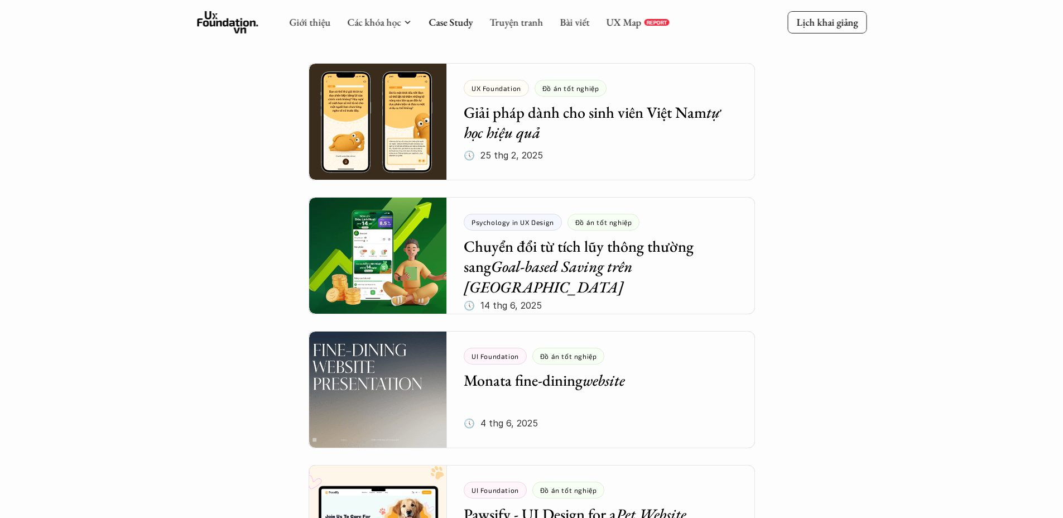
scroll to position [69, 0]
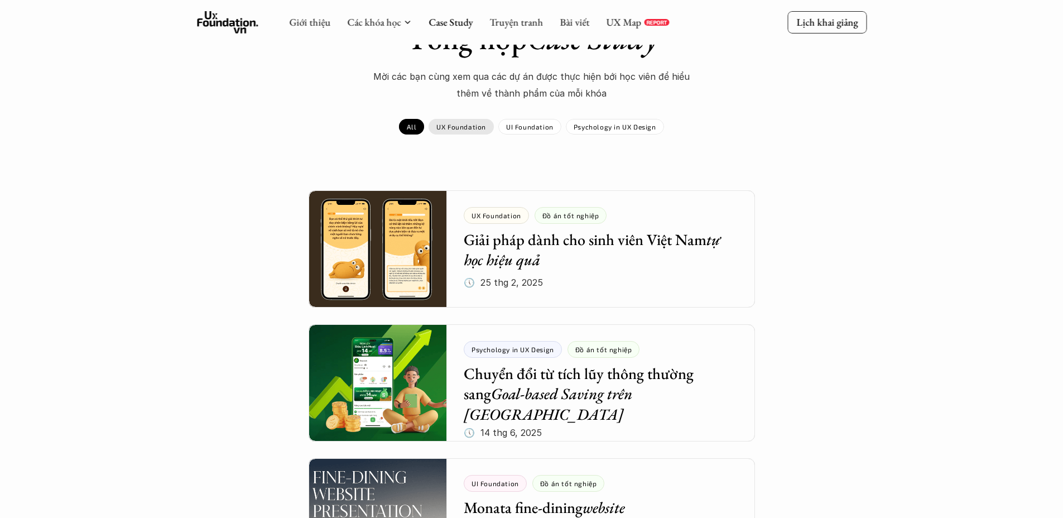
click at [454, 126] on p "UX Foundation" at bounding box center [462, 127] width 50 height 8
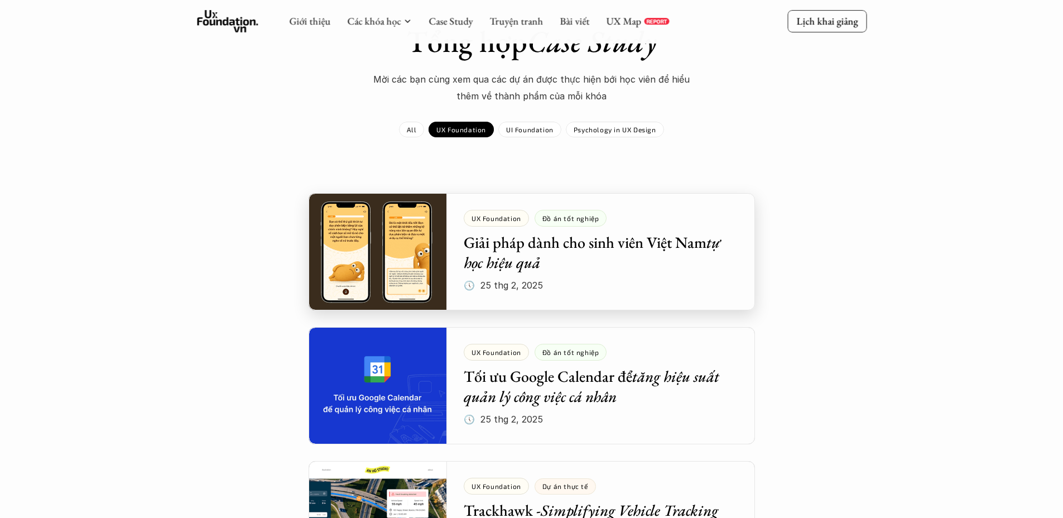
scroll to position [223, 0]
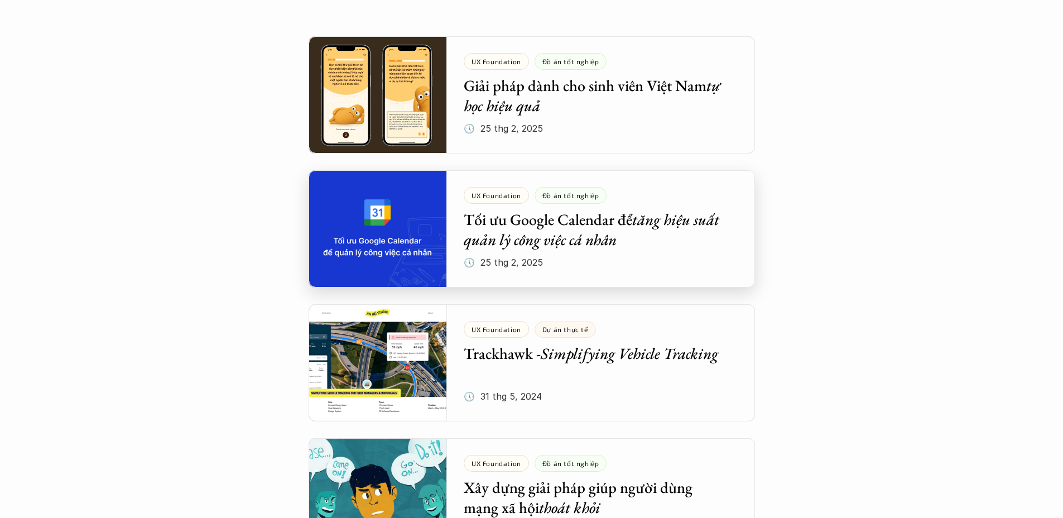
click at [713, 276] on div at bounding box center [532, 228] width 447 height 117
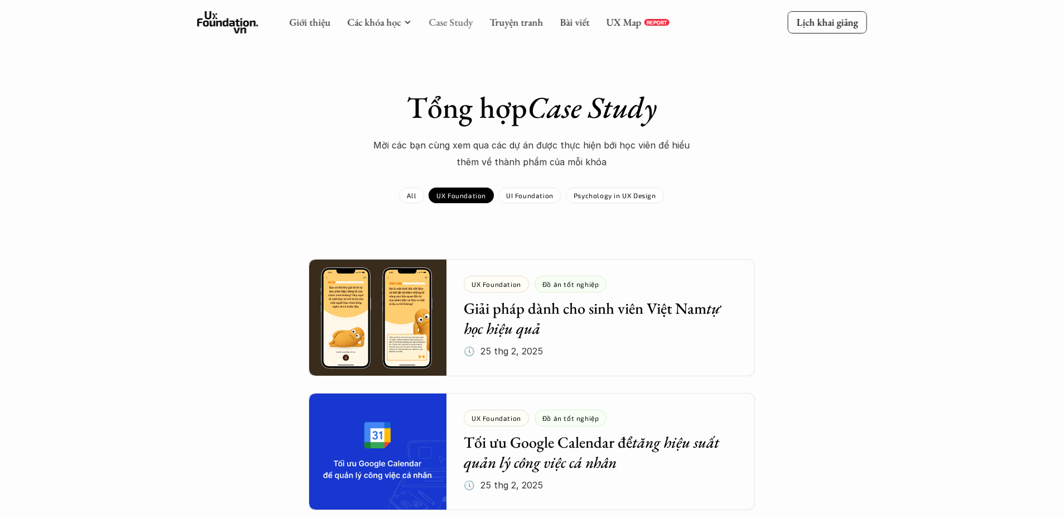
click at [463, 23] on link "Case Study" at bounding box center [451, 22] width 44 height 13
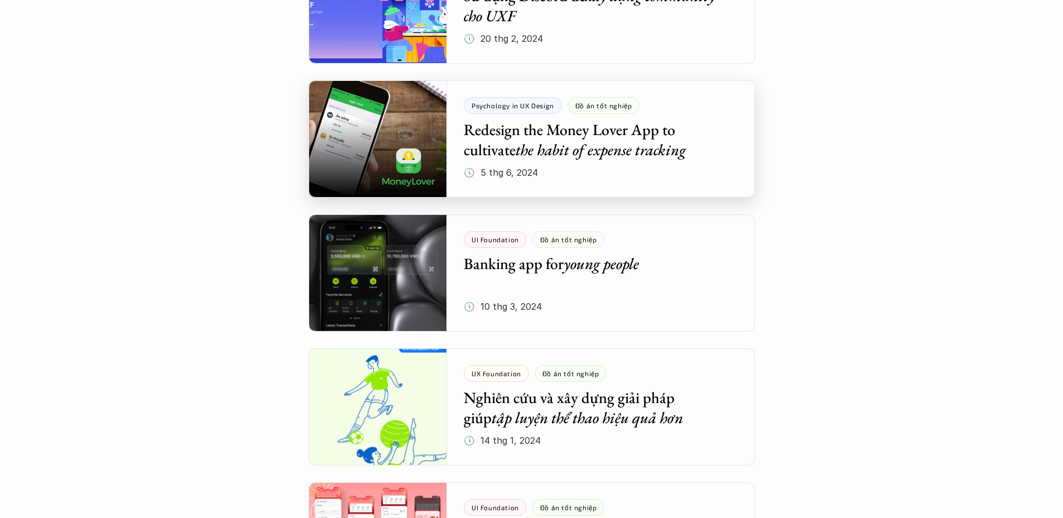
scroll to position [1521, 0]
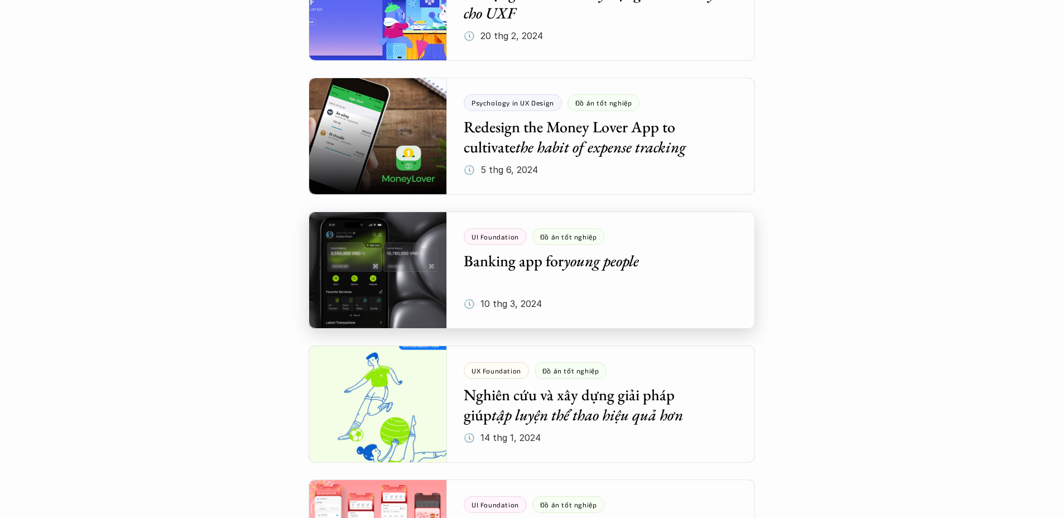
click at [622, 275] on div at bounding box center [532, 270] width 447 height 117
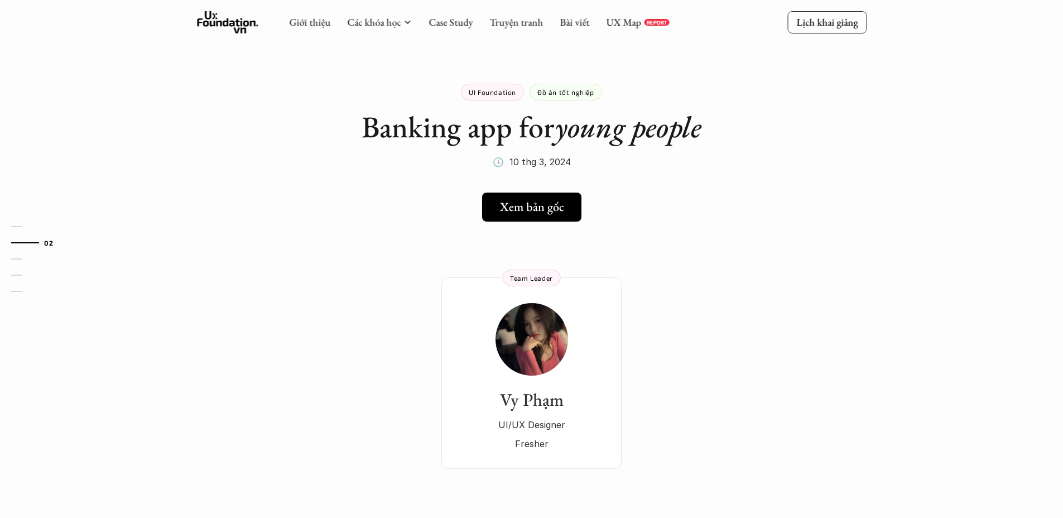
scroll to position [1368, 0]
